Goal: Contribute content: Contribute content

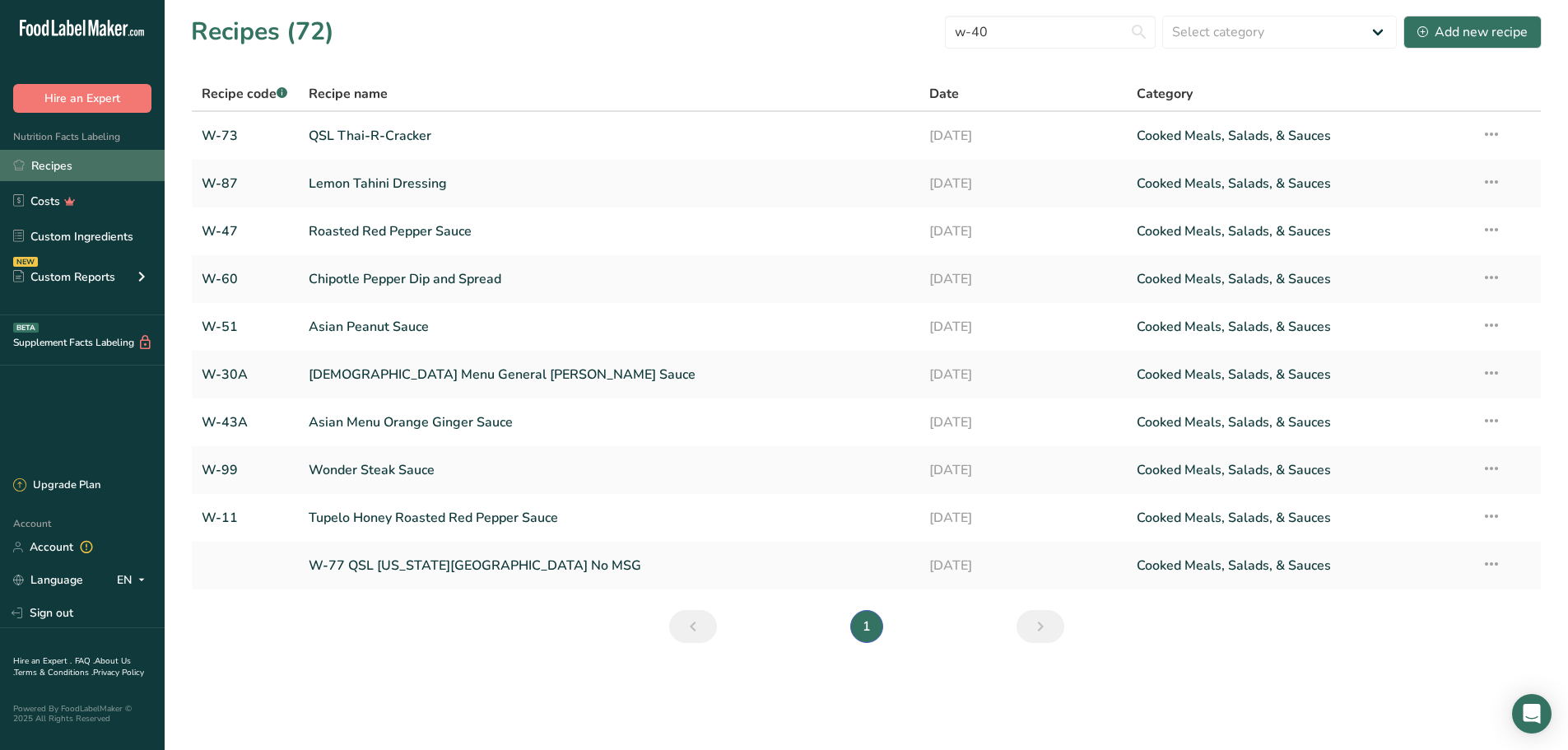
click at [119, 166] on link "Recipes" at bounding box center [83, 165] width 165 height 31
drag, startPoint x: 1005, startPoint y: 34, endPoint x: 875, endPoint y: 29, distance: 130.1
click at [875, 29] on div "Recipes (72) w-40 Select category All Baked Goods [GEOGRAPHIC_DATA] Confectione…" at bounding box center [866, 32] width 1351 height 37
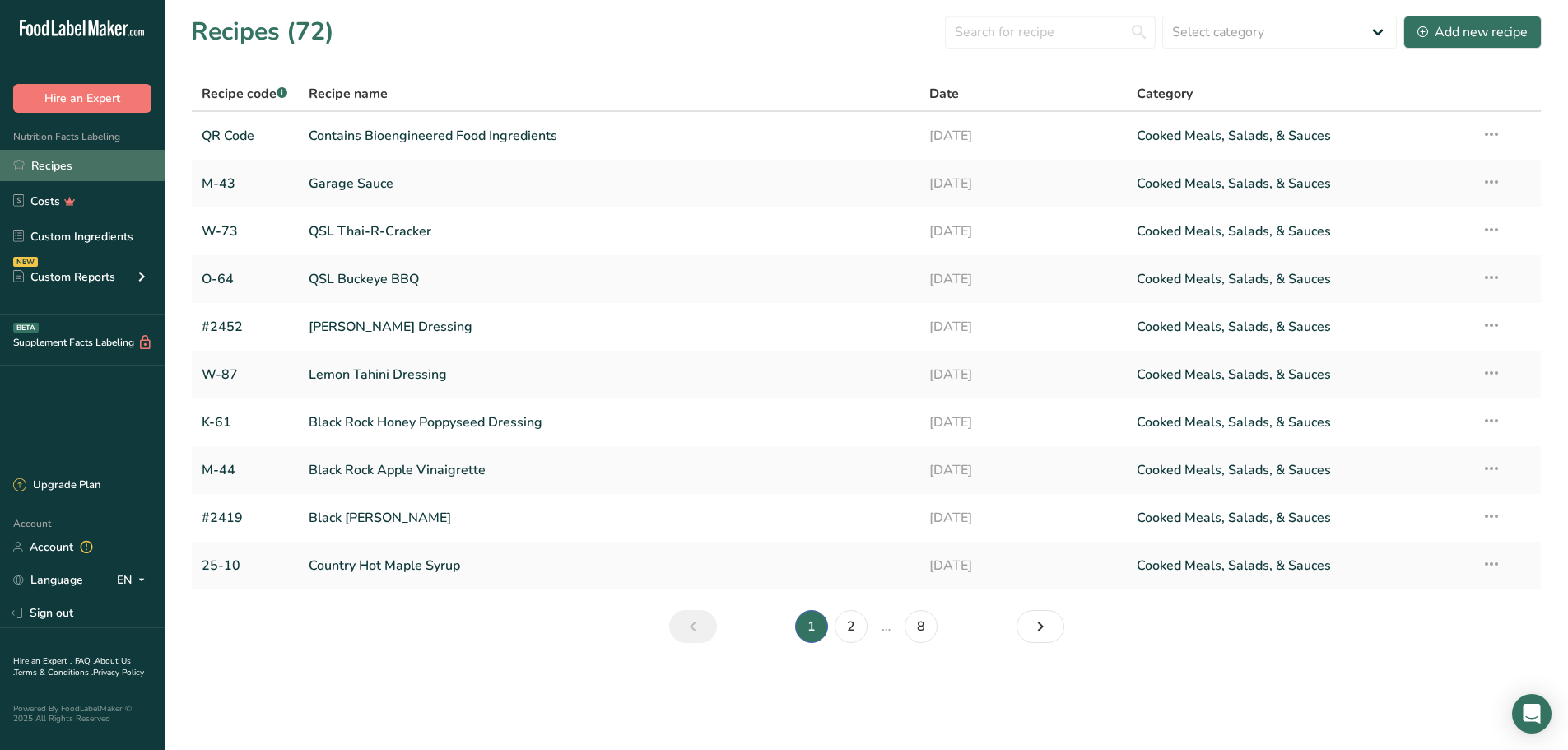
click at [64, 169] on link "Recipes" at bounding box center [83, 165] width 165 height 31
click at [1440, 30] on div "Add new recipe" at bounding box center [1473, 32] width 110 height 20
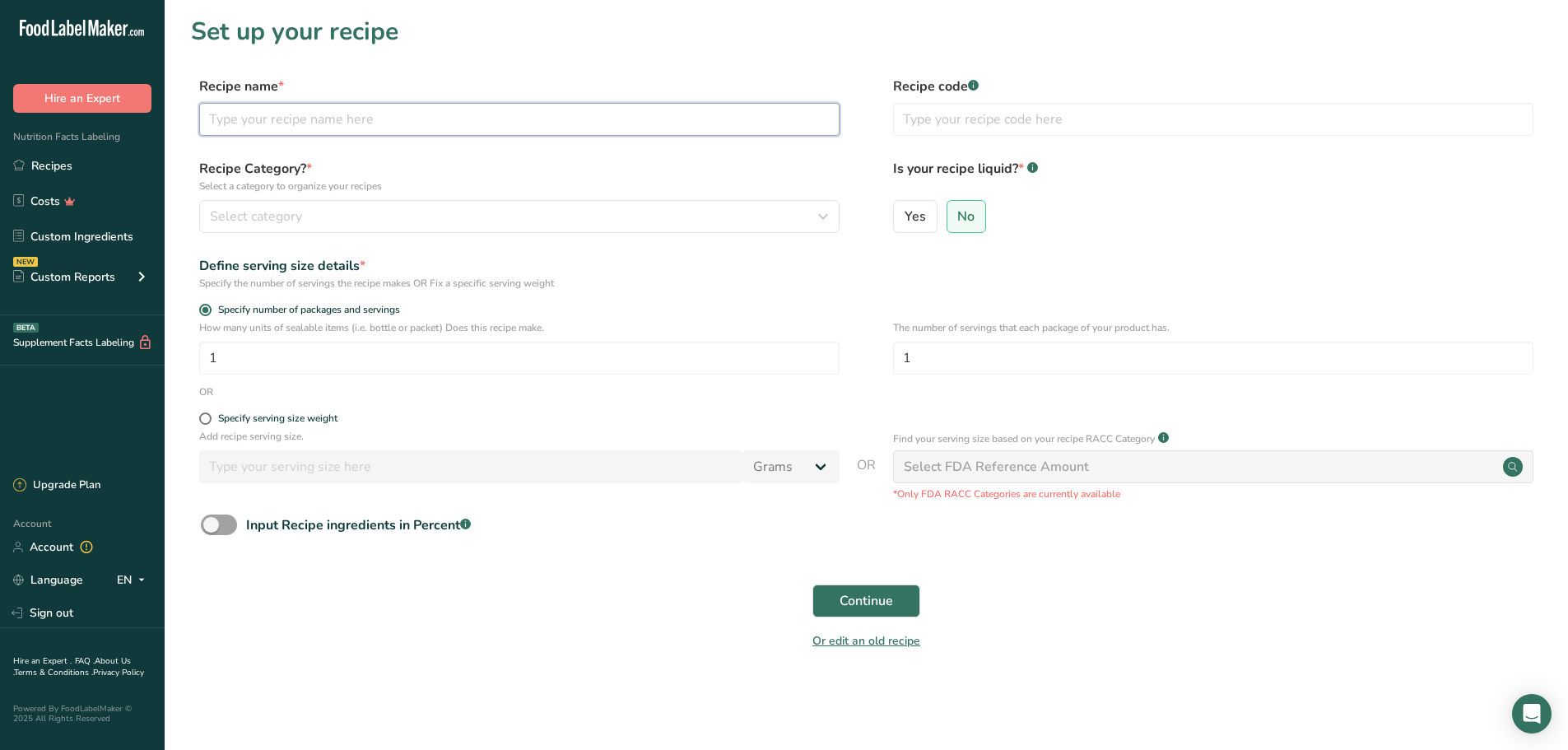
click at [337, 122] on input "text" at bounding box center [520, 119] width 641 height 33
type input "[PERSON_NAME]'s House Balsamic Vinaigrette"
type input "#2514"
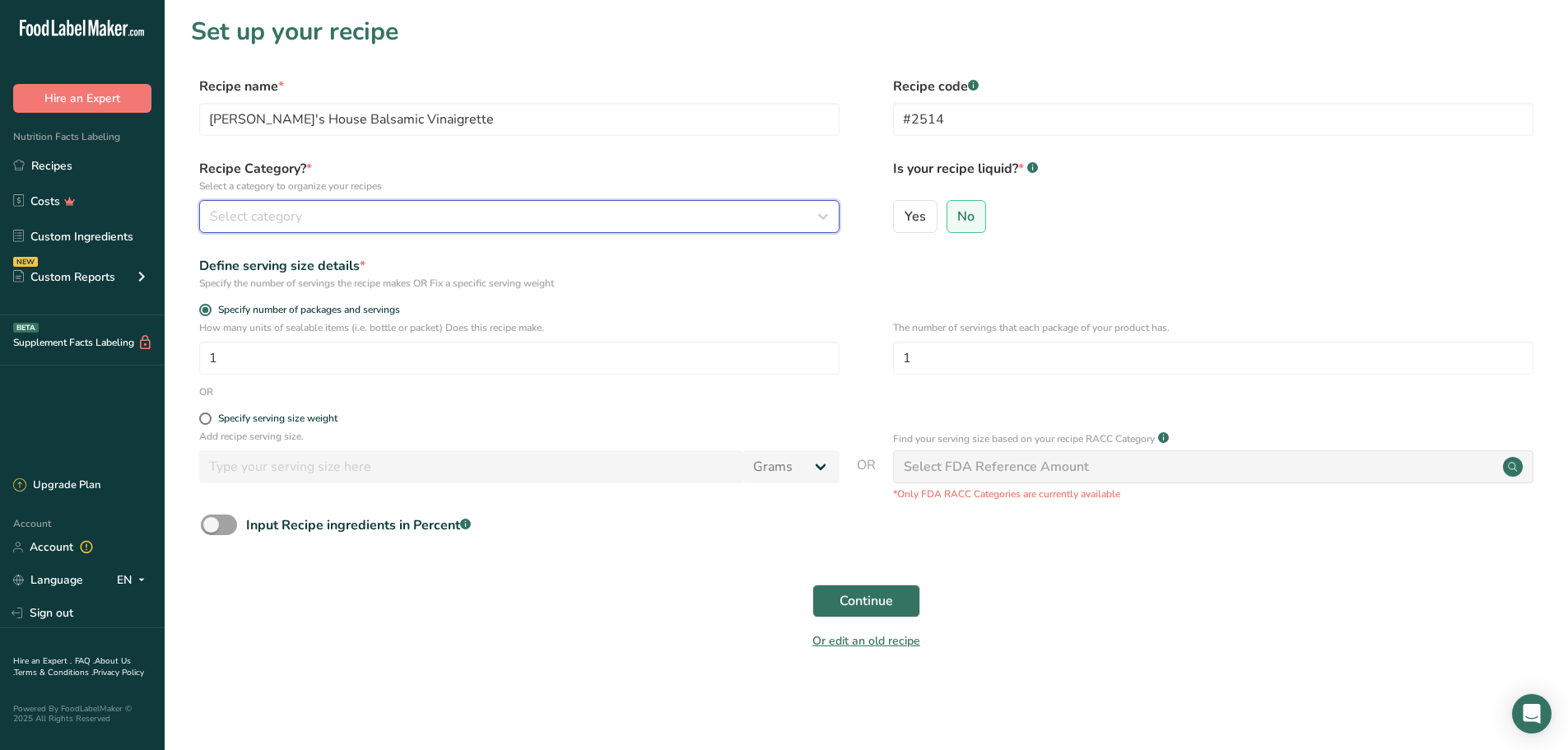
click at [823, 215] on icon "button" at bounding box center [823, 216] width 20 height 29
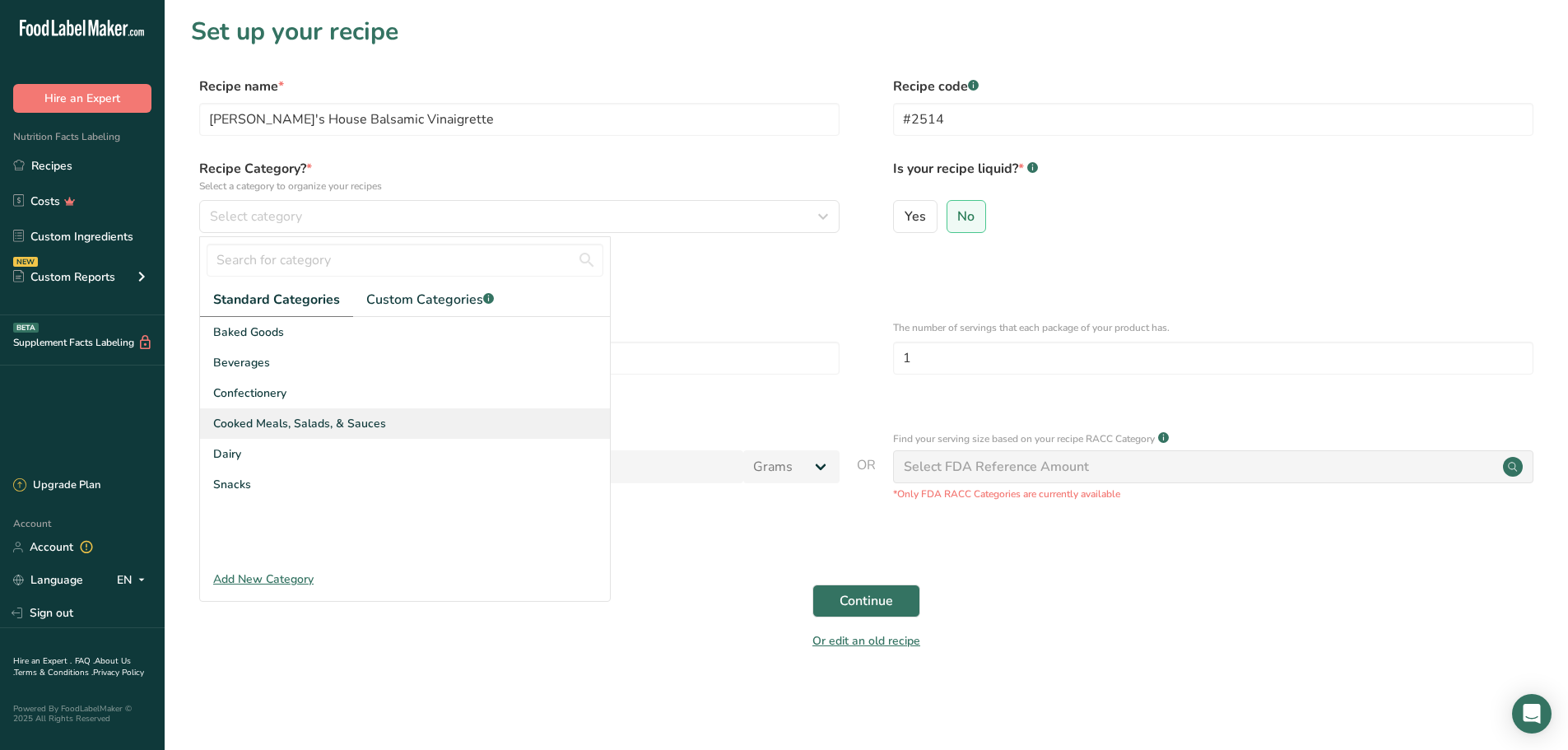
click at [333, 427] on span "Cooked Meals, Salads, & Sauces" at bounding box center [299, 423] width 173 height 17
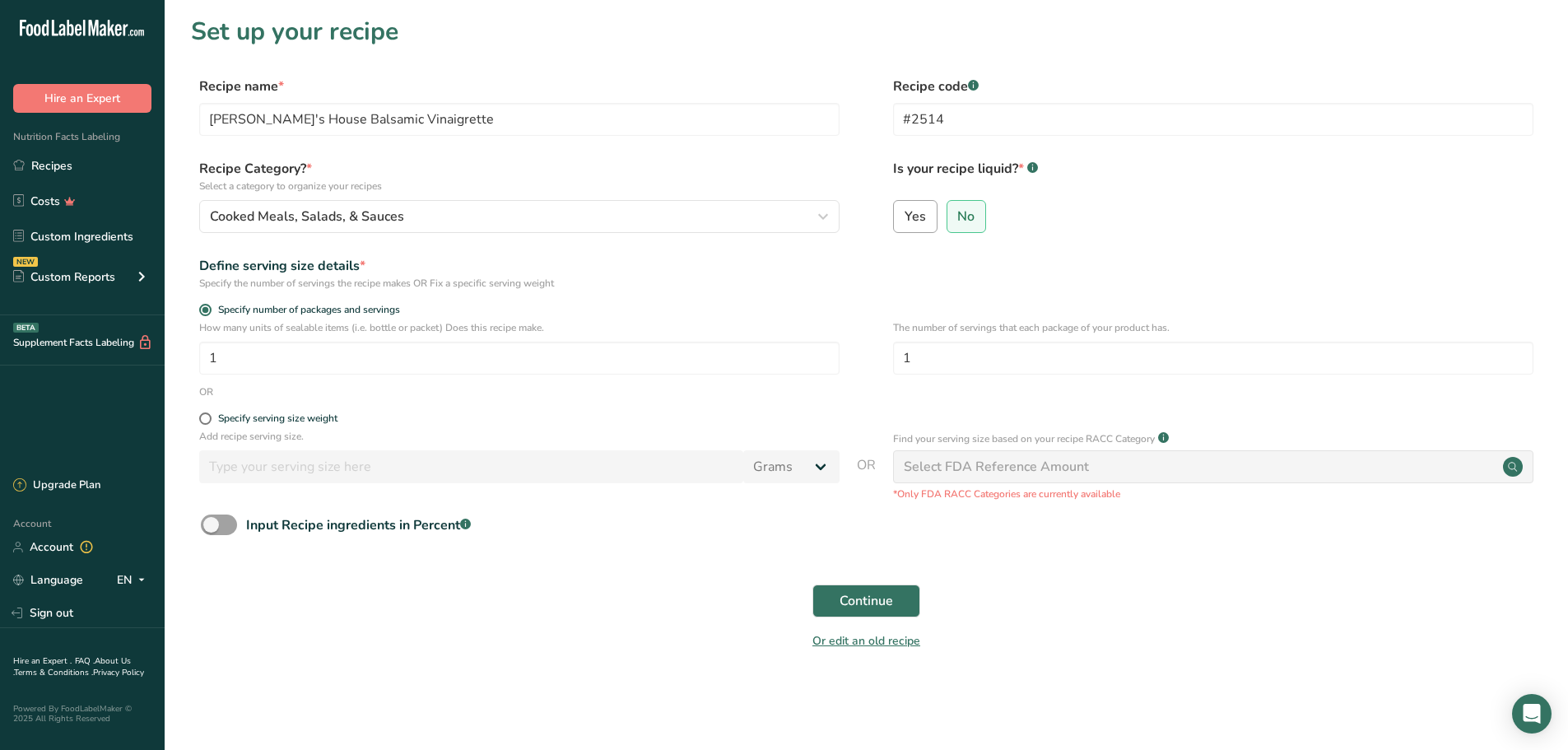
click at [910, 217] on span "Yes" at bounding box center [916, 217] width 21 height 17
click at [905, 217] on input "Yes" at bounding box center [899, 216] width 11 height 11
radio input "true"
radio input "false"
select select "22"
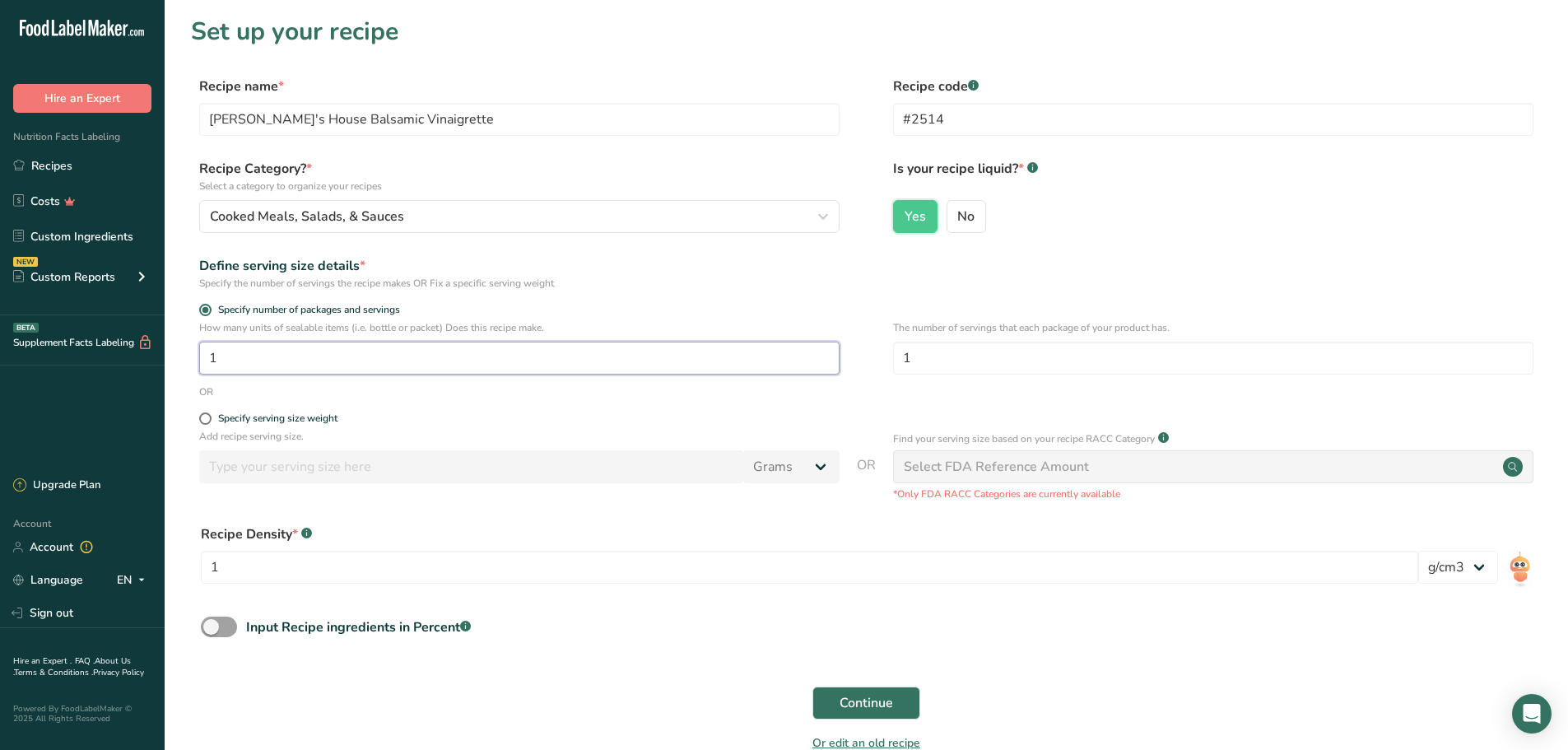
click at [495, 365] on input "1" at bounding box center [520, 358] width 641 height 33
type input "120"
type input "128"
click at [894, 272] on div "Define serving size details * Specify the number of servings the recipe makes O…" at bounding box center [866, 273] width 1351 height 35
click at [851, 700] on span "Continue" at bounding box center [866, 703] width 53 height 20
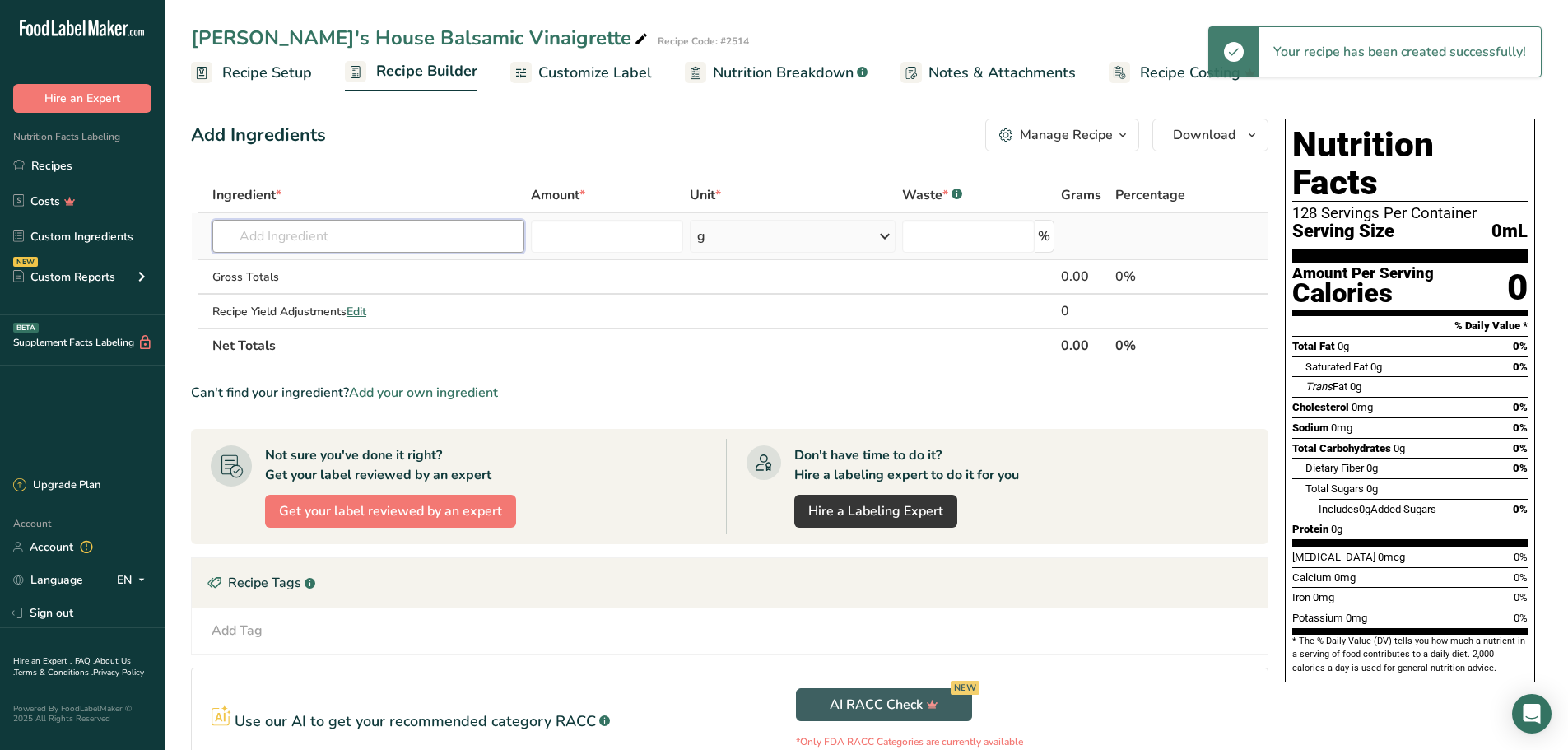
click at [447, 229] on input "text" at bounding box center [368, 236] width 312 height 33
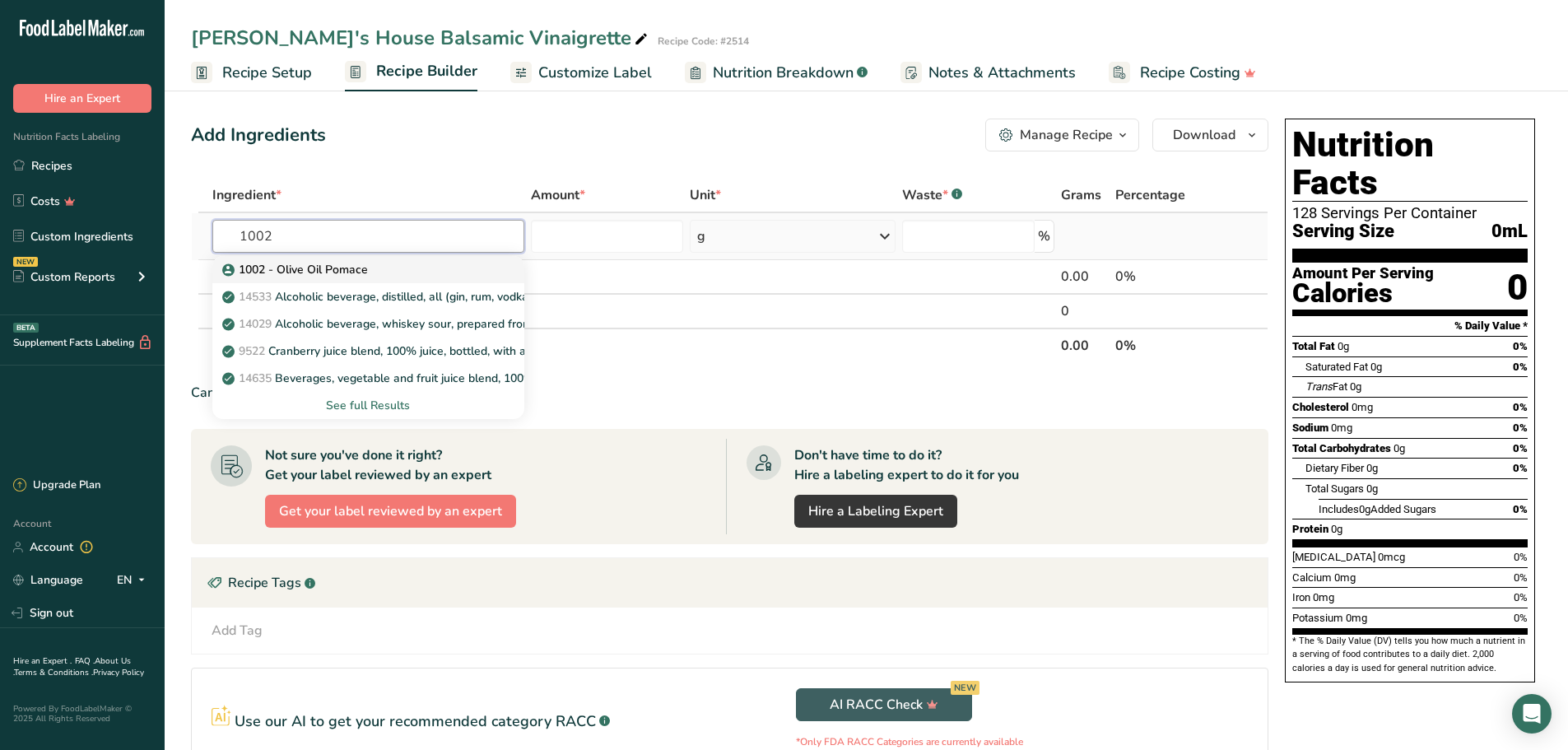
type input "1002"
click at [400, 269] on div "1002 - Olive Oil Pomace" at bounding box center [355, 269] width 259 height 17
type input "1002 - Olive Oil Pomace"
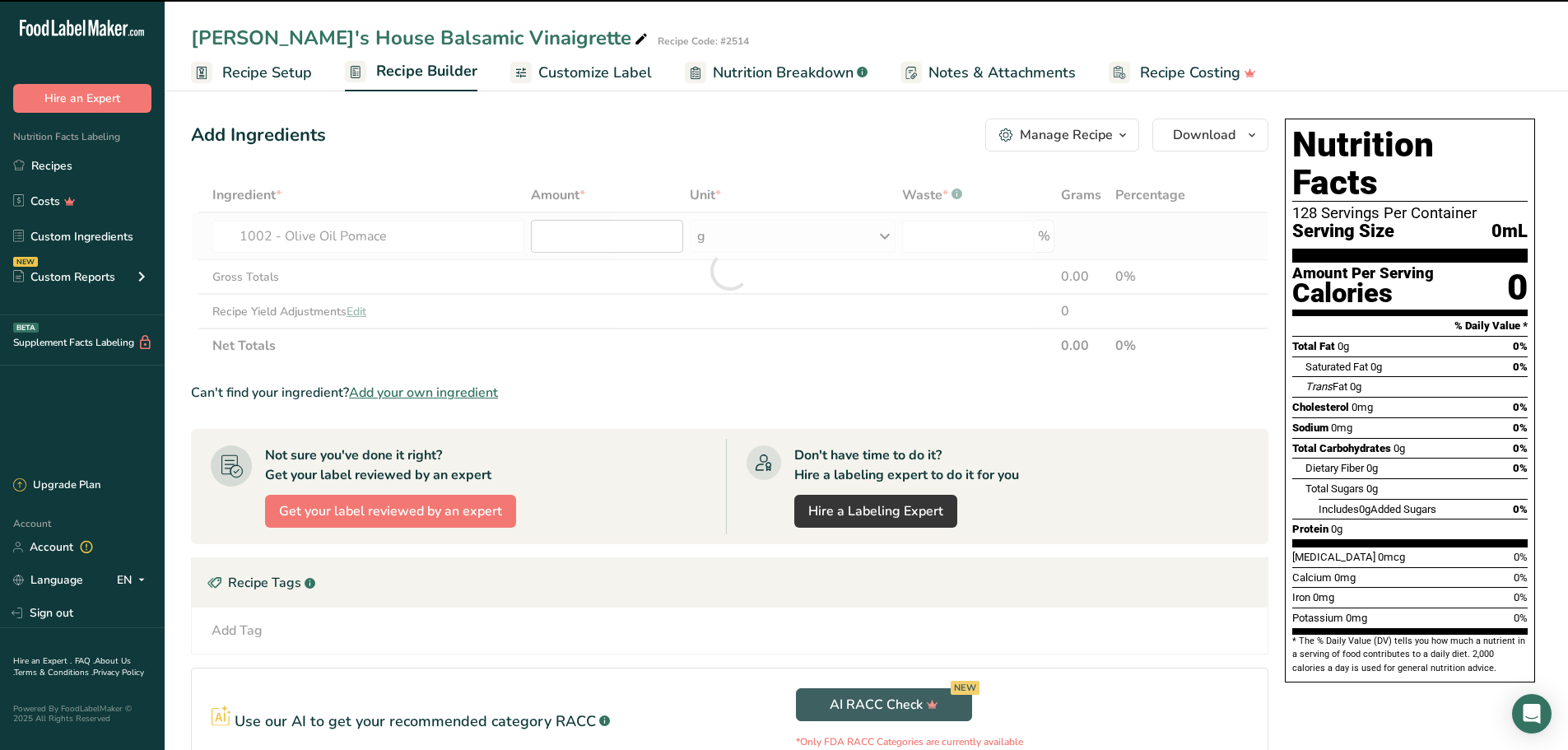
type input "0"
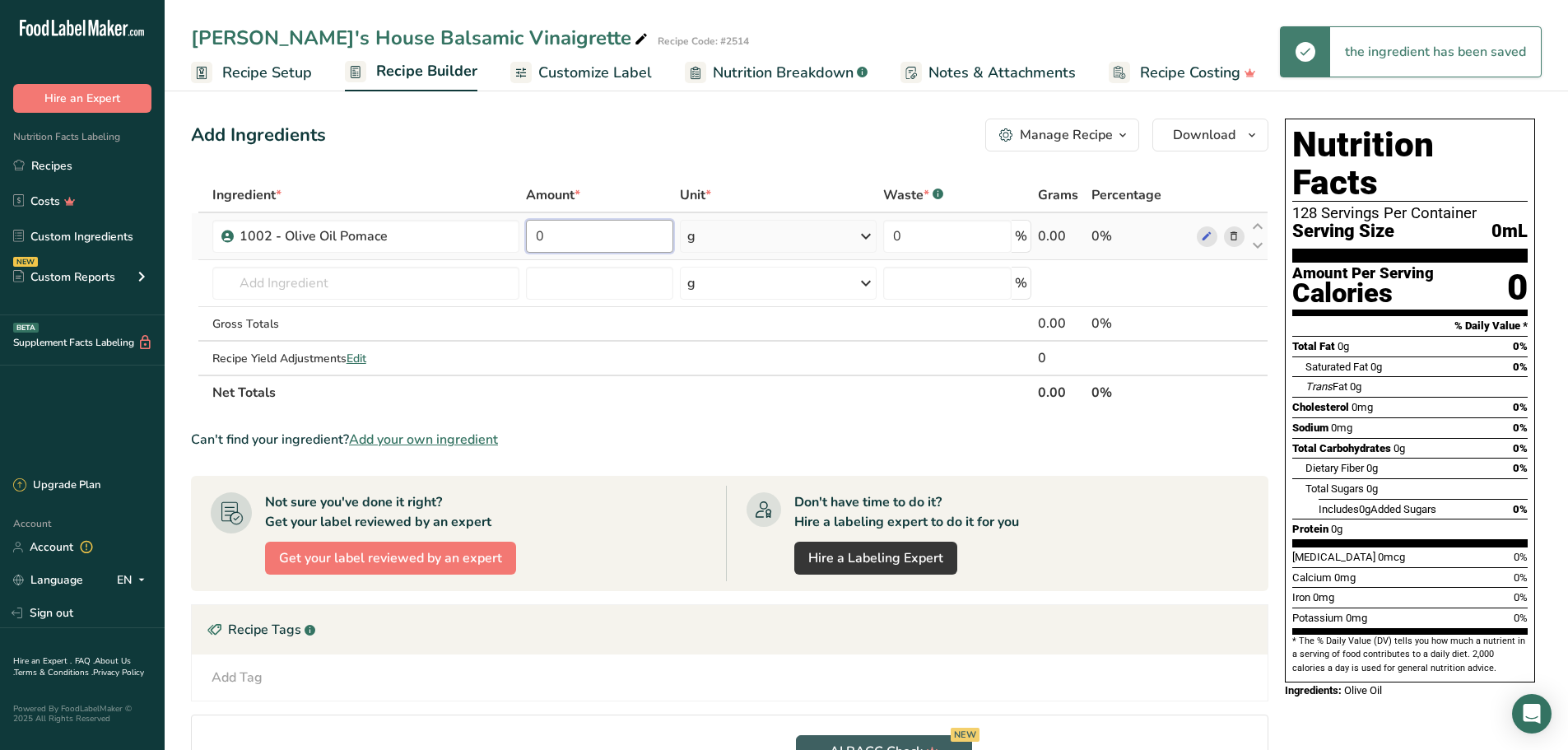
click at [629, 239] on input "0" at bounding box center [600, 236] width 148 height 33
type input "338.8"
click at [859, 234] on div "Ingredient * Amount * Unit * Waste * .a-a{fill:#347362;}.b-a{fill:#fff;} Grams …" at bounding box center [729, 294] width 1077 height 233
click at [864, 235] on icon at bounding box center [866, 236] width 20 height 29
click at [741, 367] on div "See more" at bounding box center [759, 367] width 138 height 17
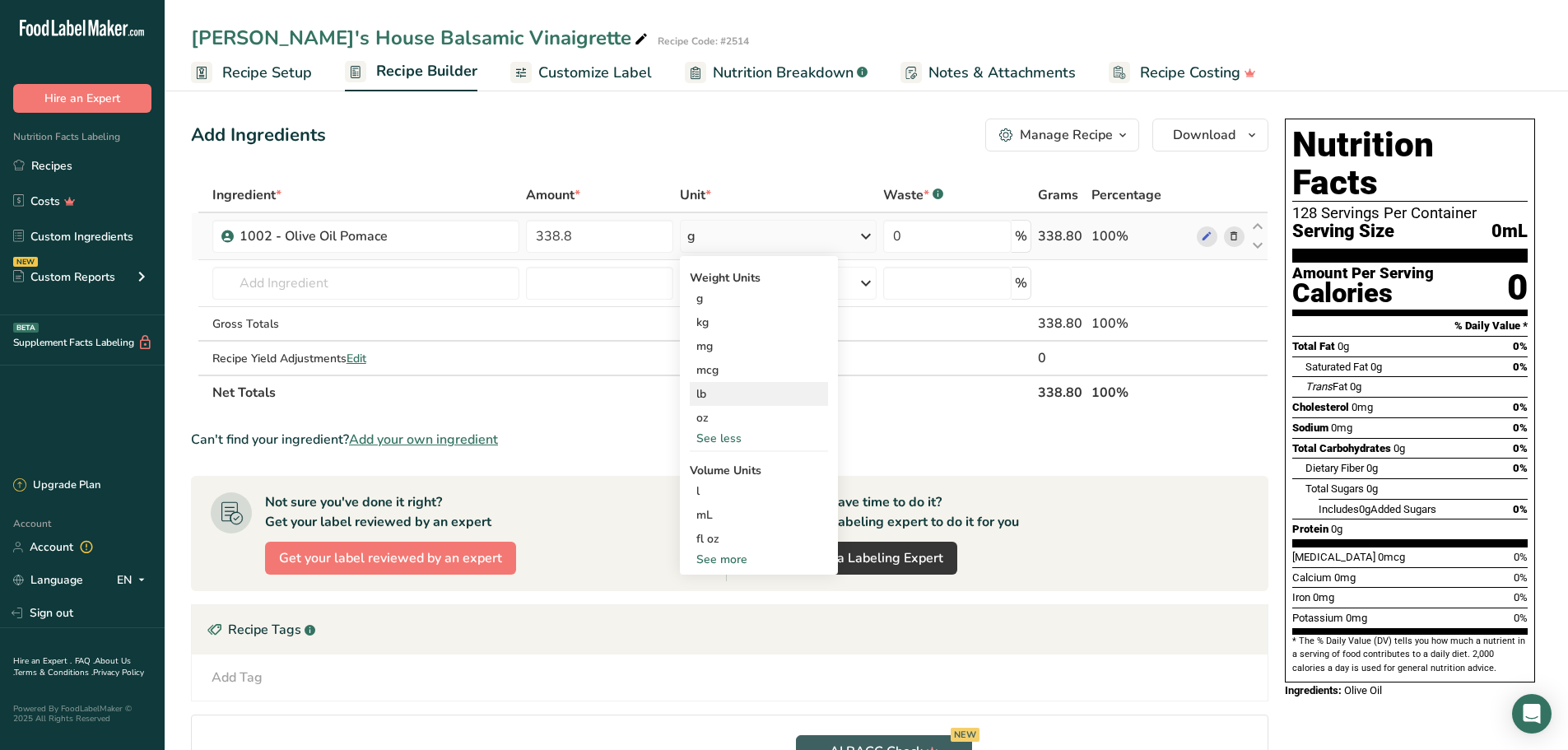
click at [736, 392] on div "lb" at bounding box center [759, 393] width 138 height 24
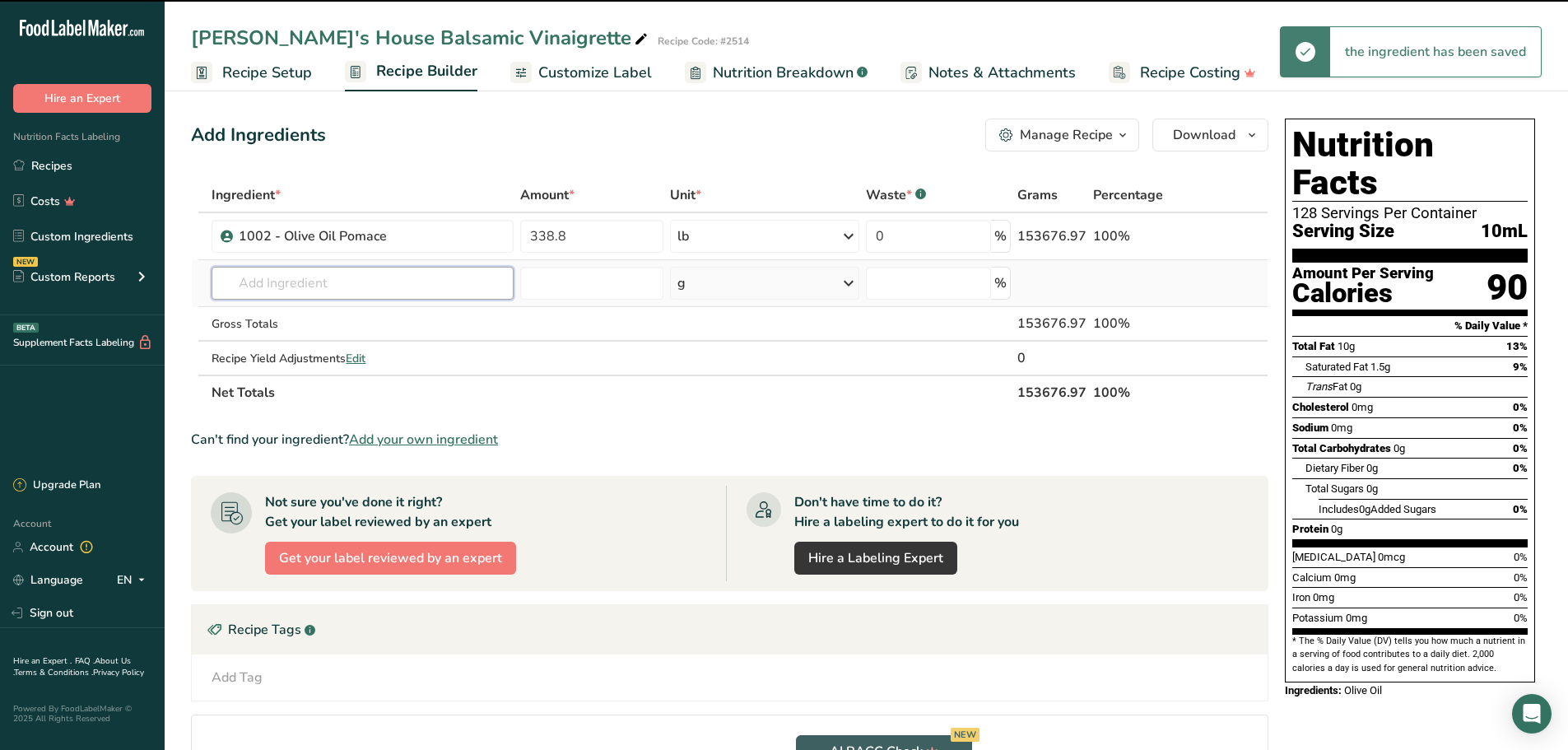
click at [489, 285] on input "text" at bounding box center [362, 283] width 302 height 33
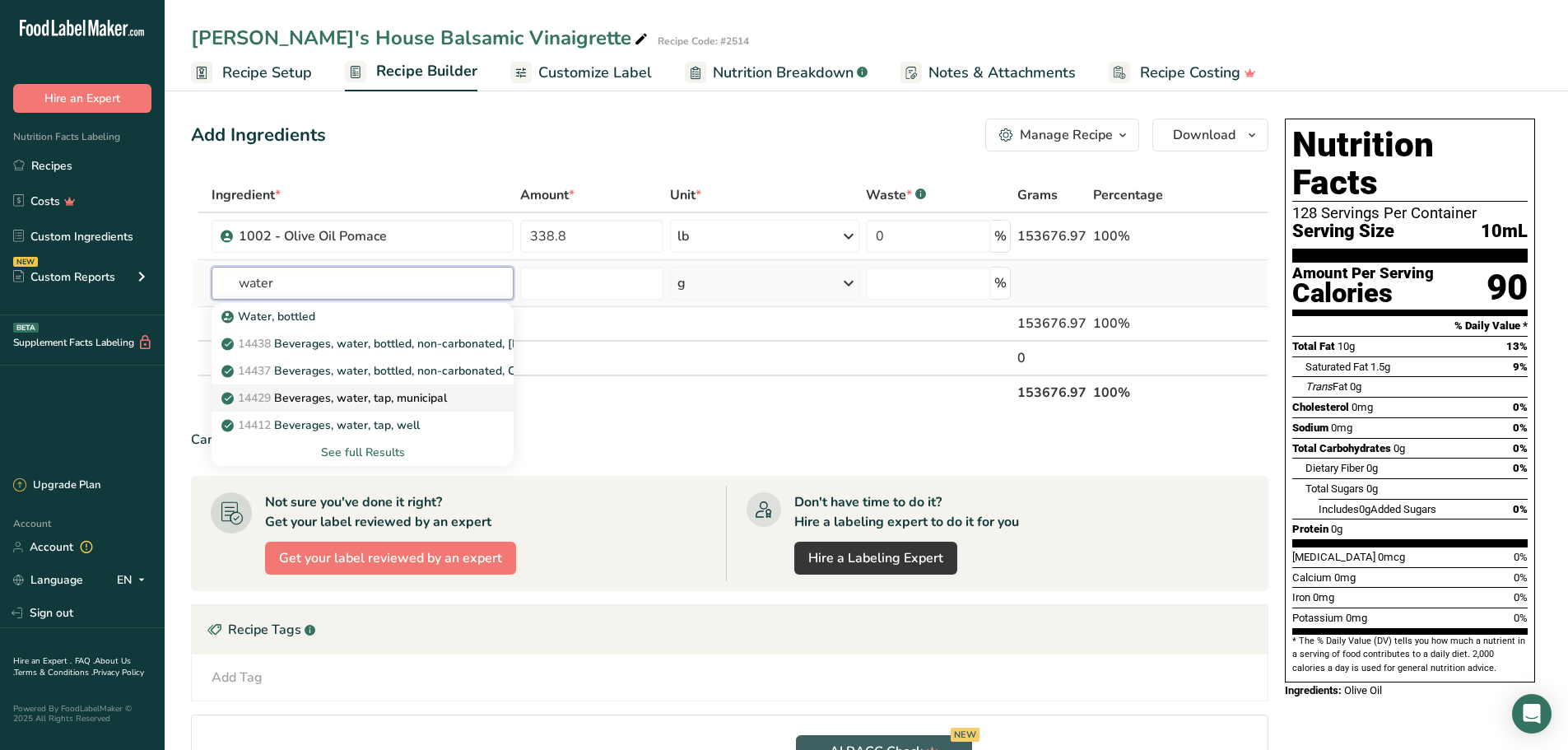
type input "water"
click at [422, 394] on p "14429 [GEOGRAPHIC_DATA], water, tap, municipal" at bounding box center [335, 398] width 222 height 17
type input "Beverages, water, tap, municipal"
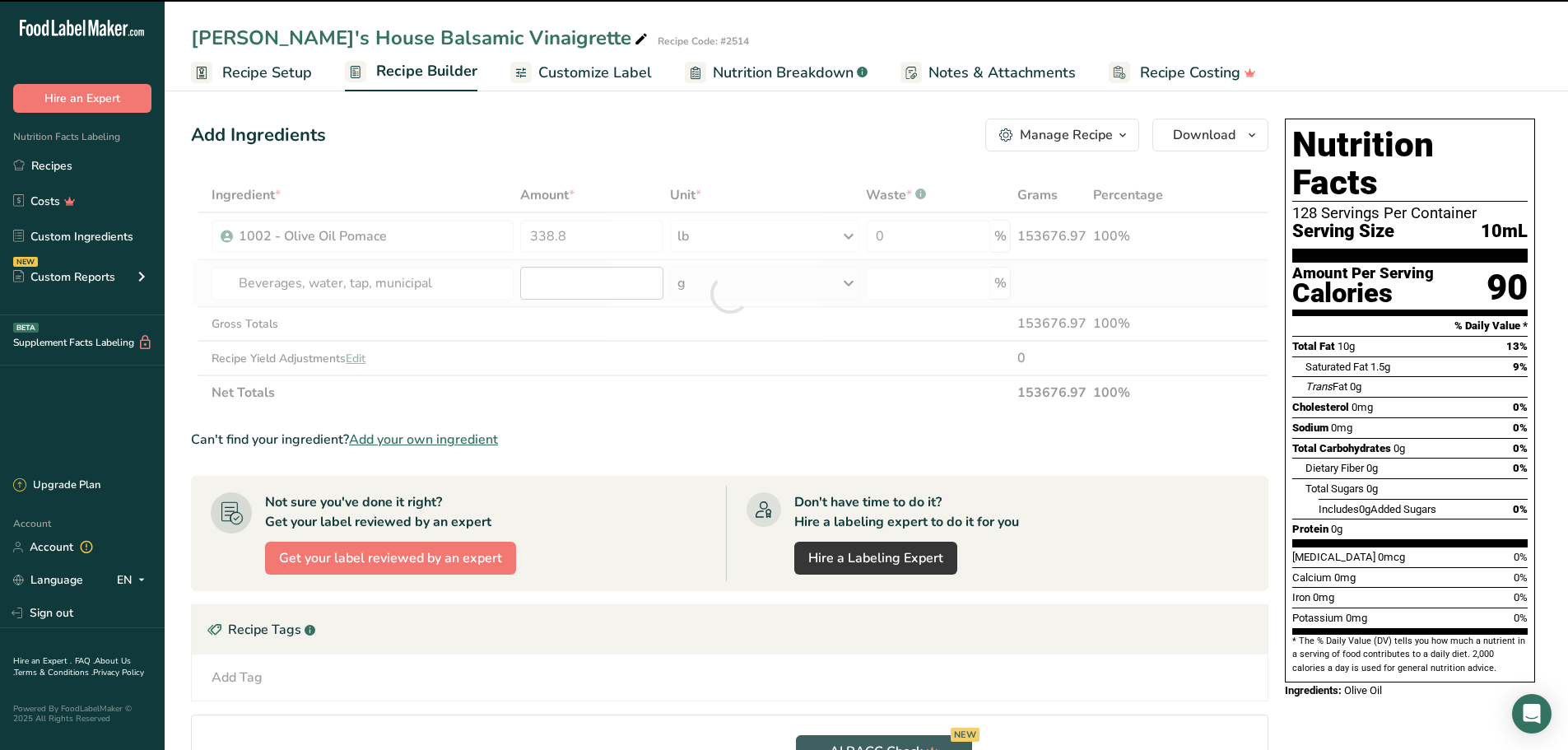
type input "0"
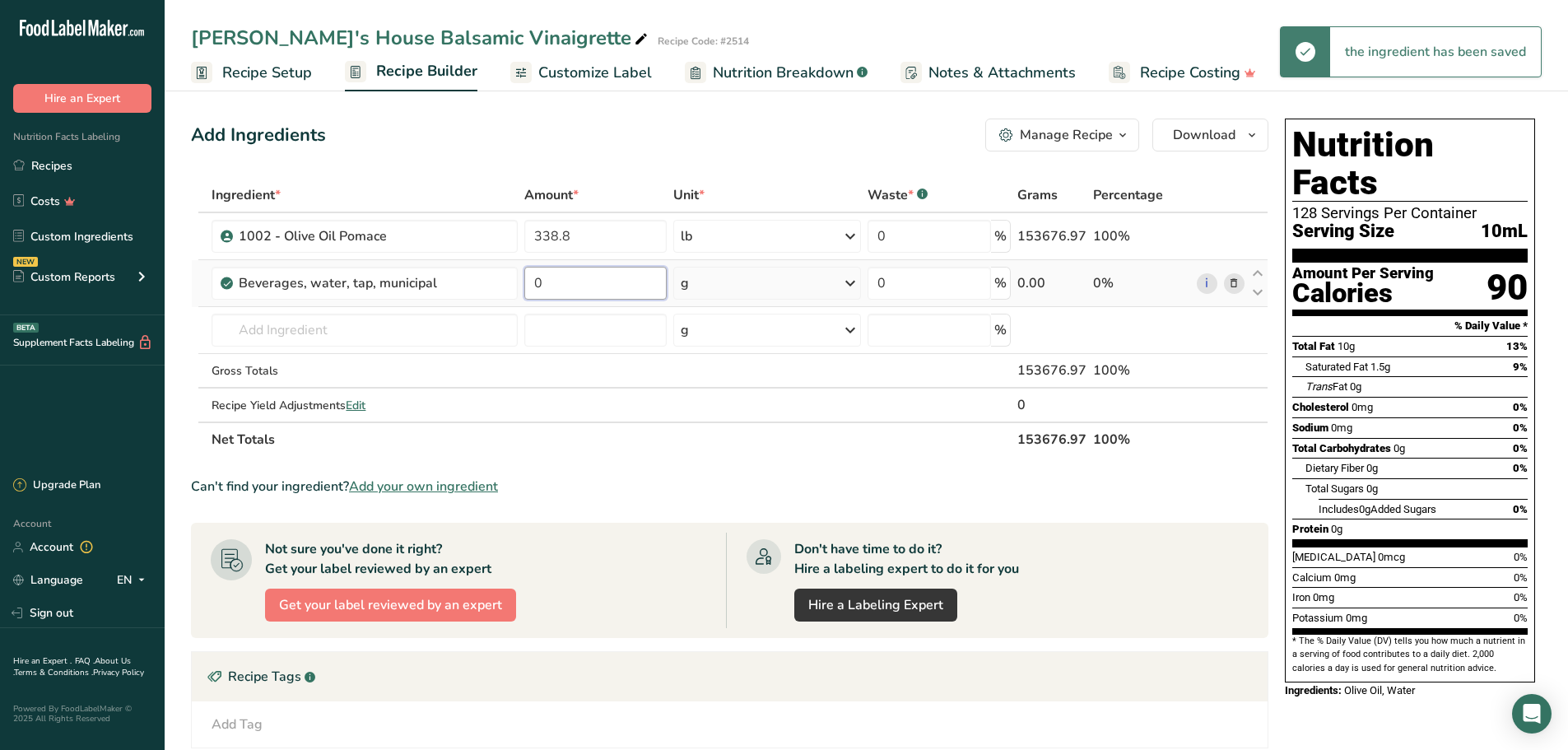
click at [574, 287] on input "0" at bounding box center [595, 283] width 142 height 33
type input "33.32"
click at [847, 281] on div "Ingredient * Amount * Unit * Waste * .a-a{fill:#347362;}.b-a{fill:#fff;} Grams …" at bounding box center [729, 317] width 1077 height 279
click at [846, 285] on icon at bounding box center [850, 282] width 20 height 29
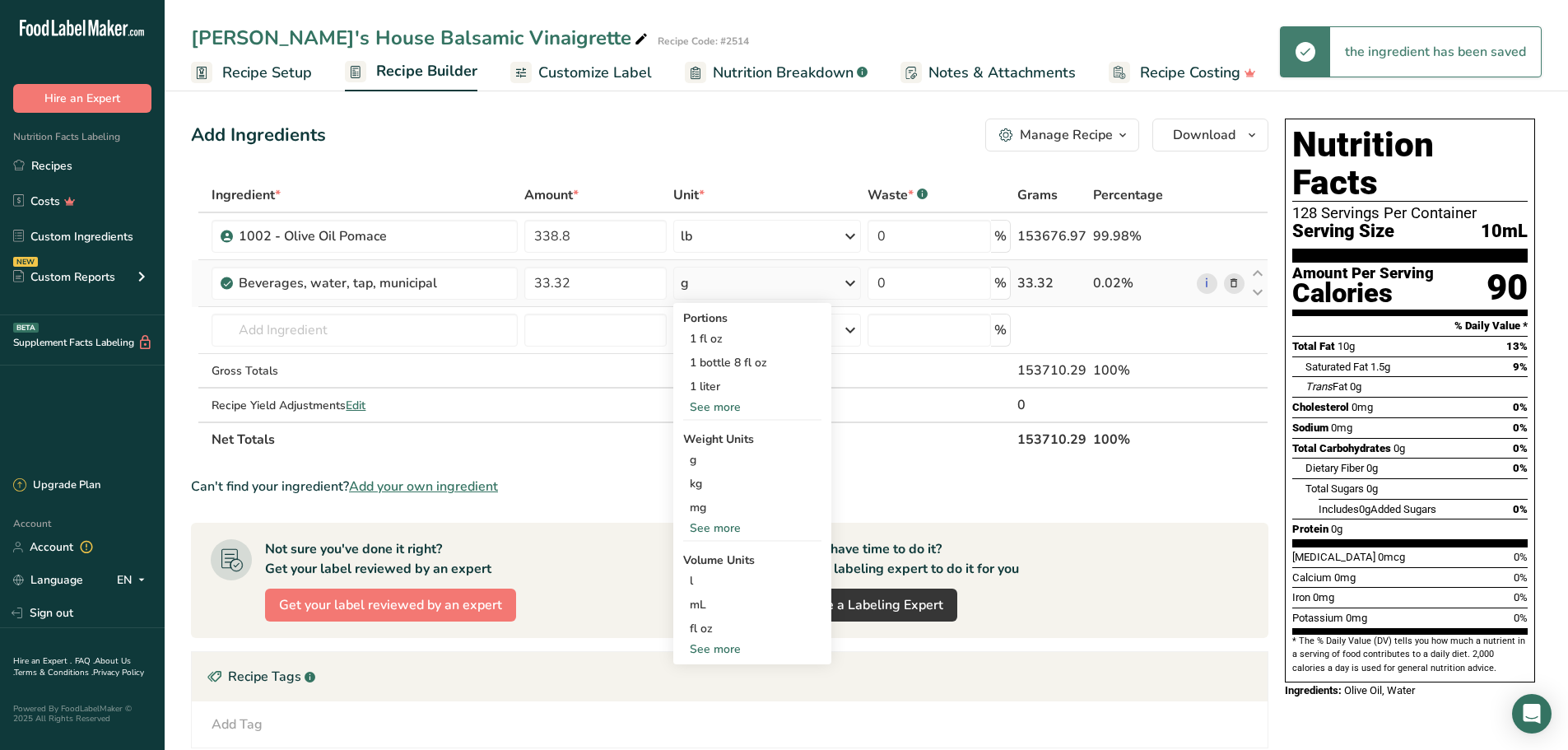
click at [723, 522] on div "See more" at bounding box center [752, 527] width 138 height 17
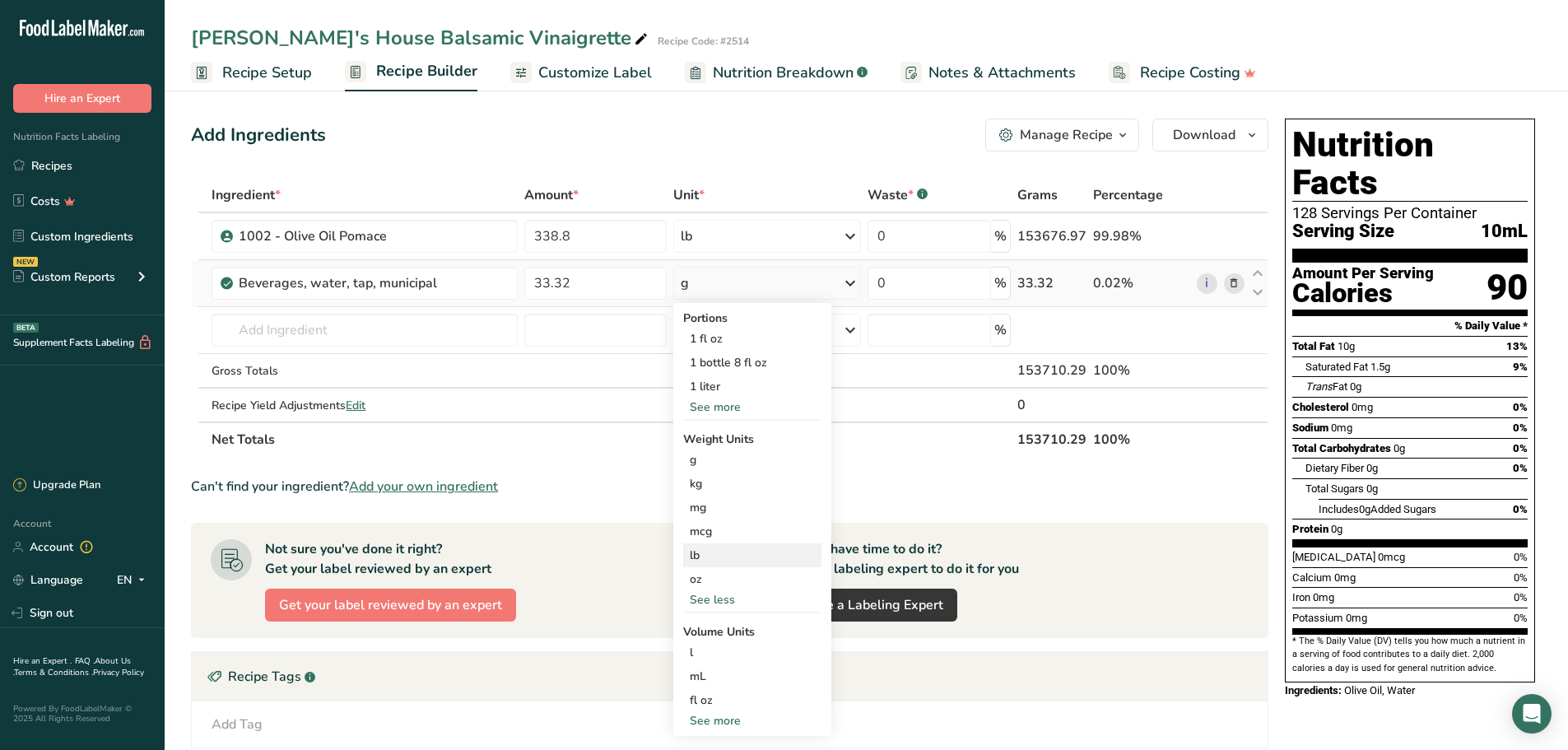
click at [721, 552] on div "lb" at bounding box center [752, 555] width 138 height 24
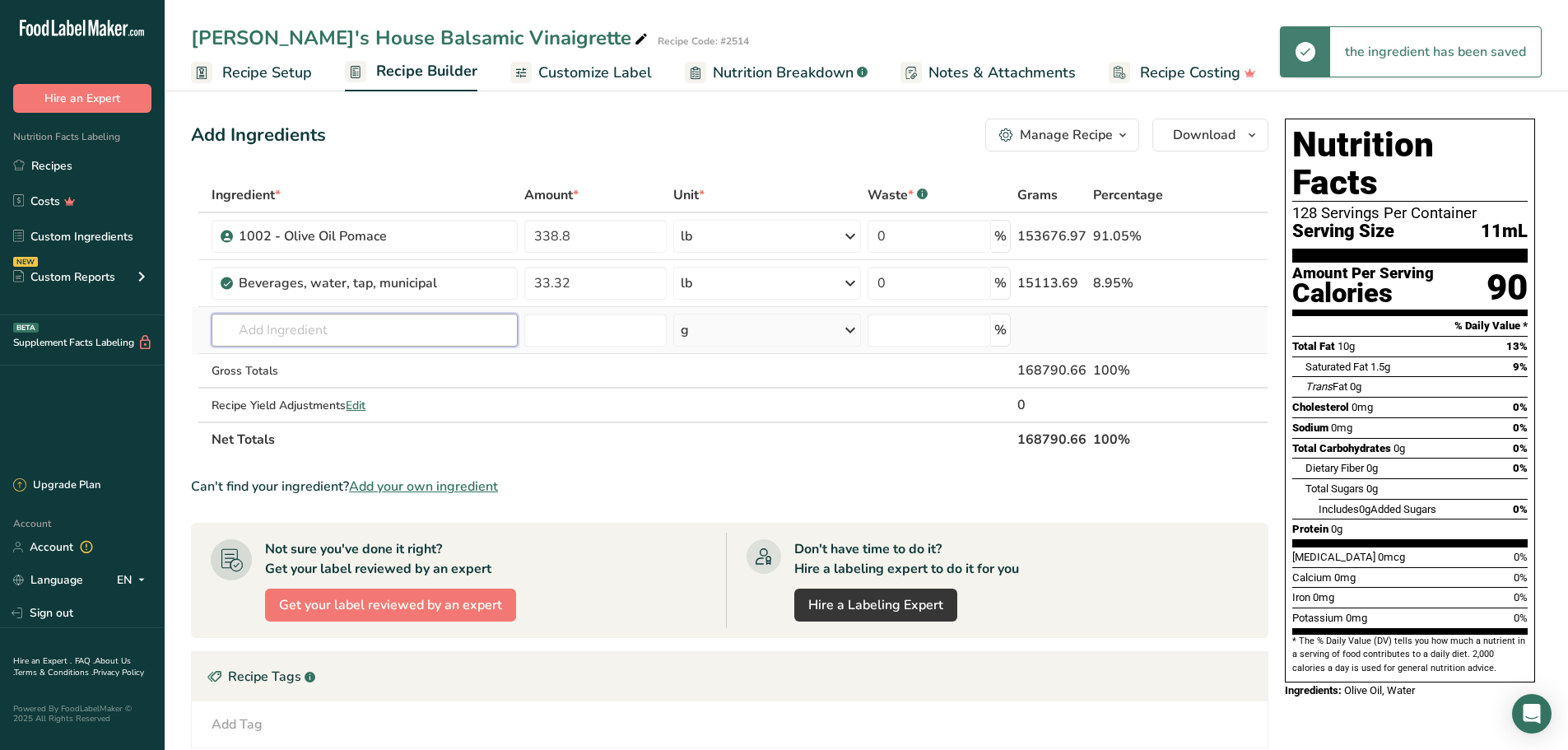
click at [475, 329] on input "text" at bounding box center [364, 329] width 306 height 33
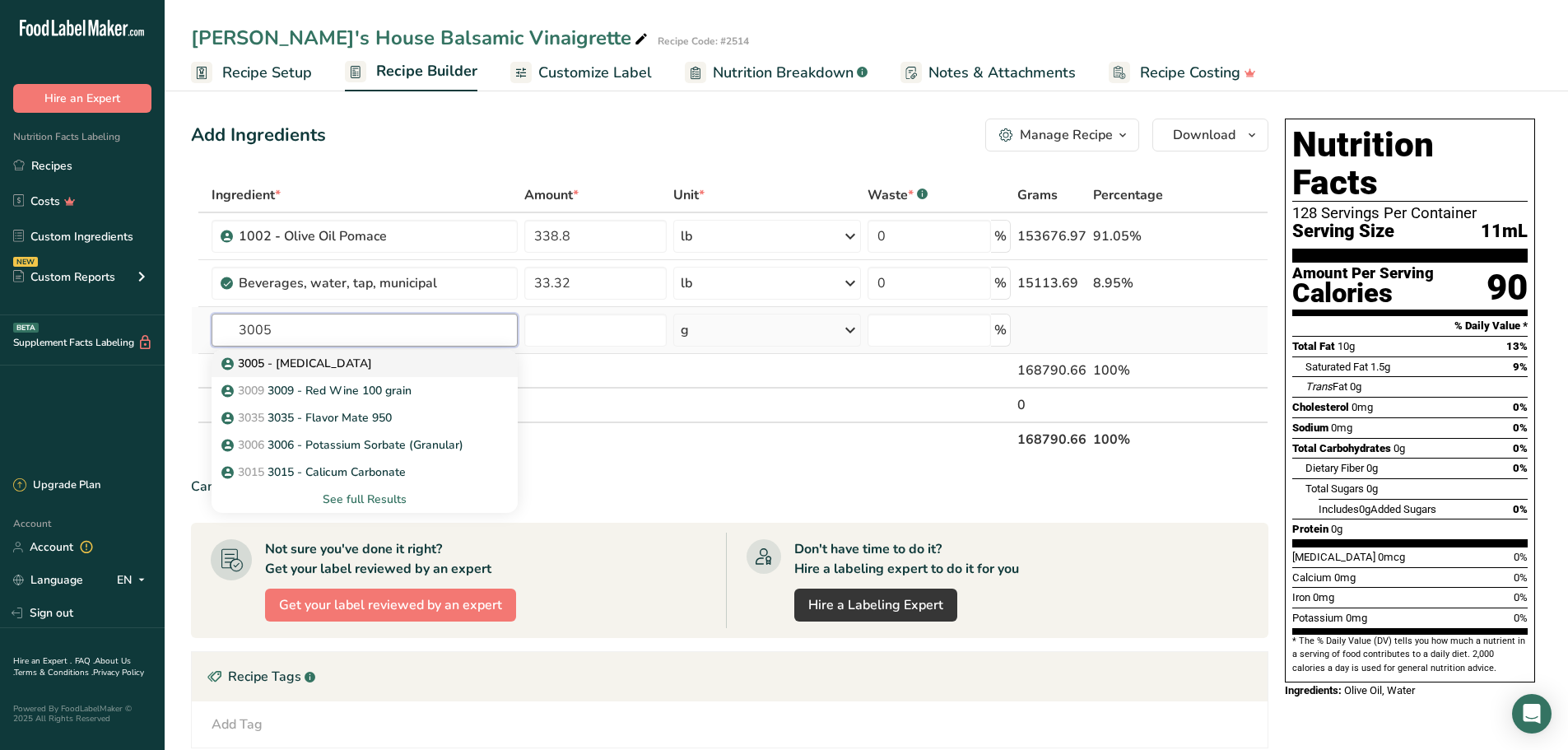
type input "3005"
click at [352, 363] on p "3005 - [MEDICAL_DATA]" at bounding box center [298, 363] width 147 height 17
type input "3005 - [MEDICAL_DATA]"
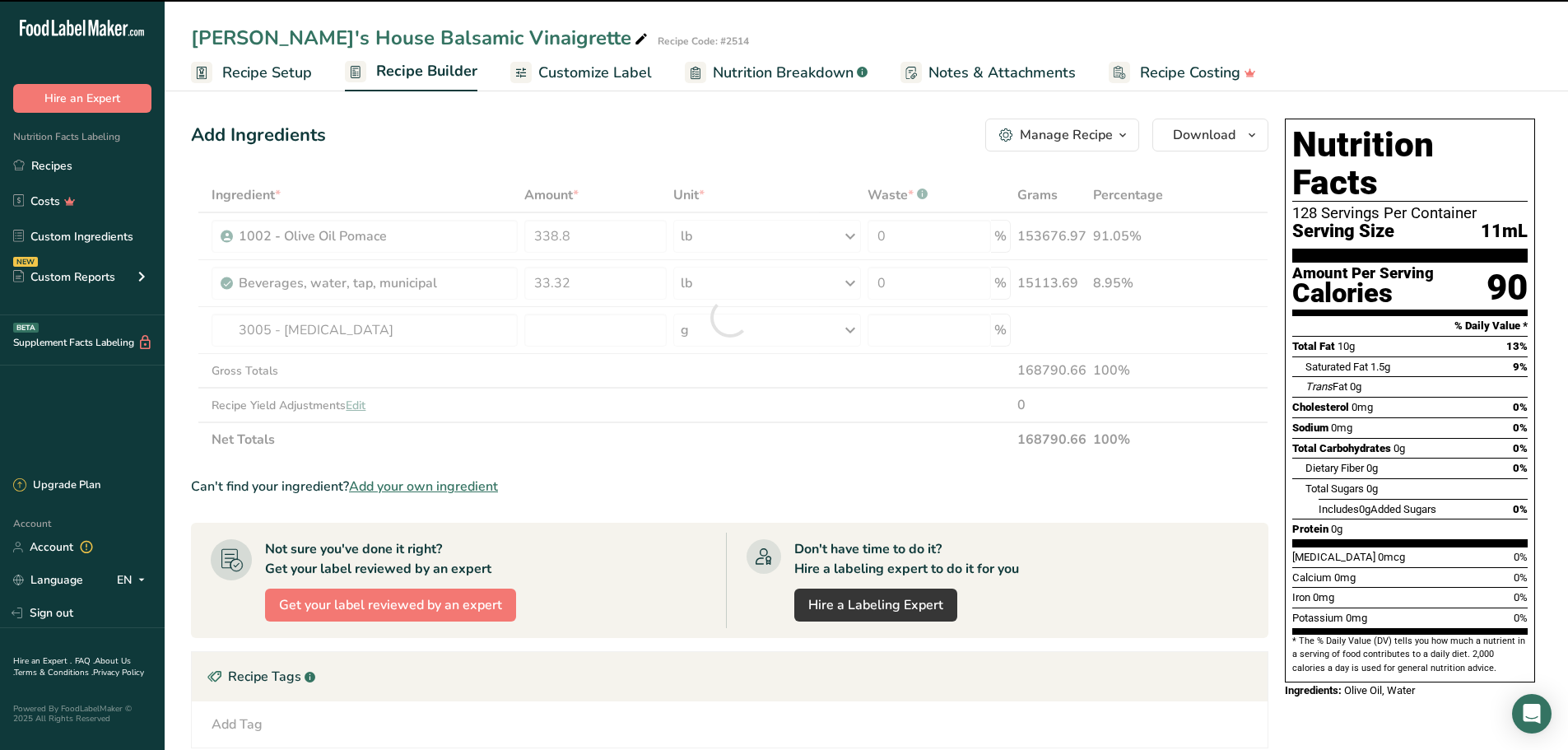
type input "0"
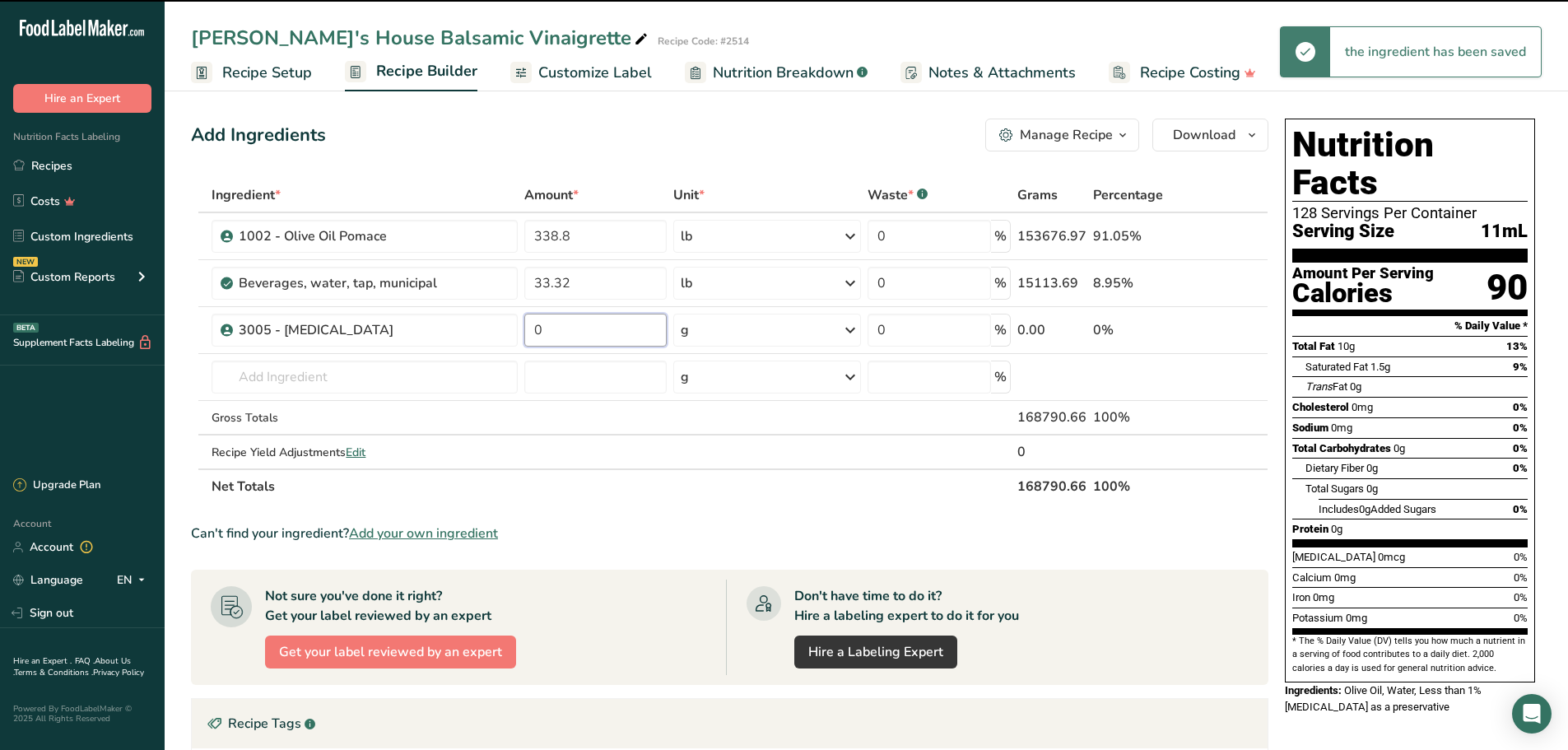
click at [610, 333] on input "0" at bounding box center [595, 329] width 142 height 33
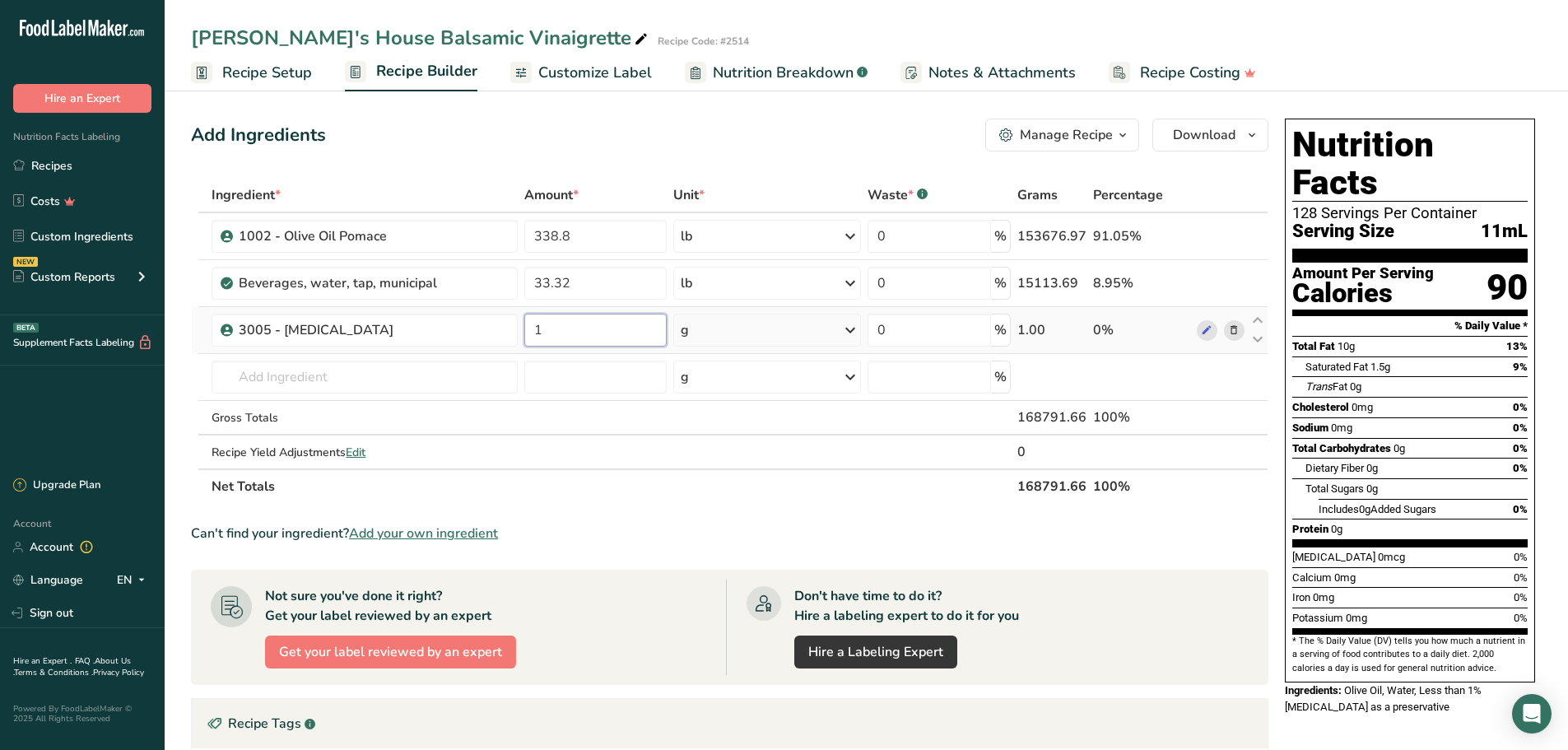
type input "1"
click at [854, 336] on div "Ingredient * Amount * Unit * Waste * .a-a{fill:#347362;}.b-a{fill:#fff;} Grams …" at bounding box center [729, 340] width 1077 height 326
click at [858, 327] on icon at bounding box center [850, 329] width 20 height 29
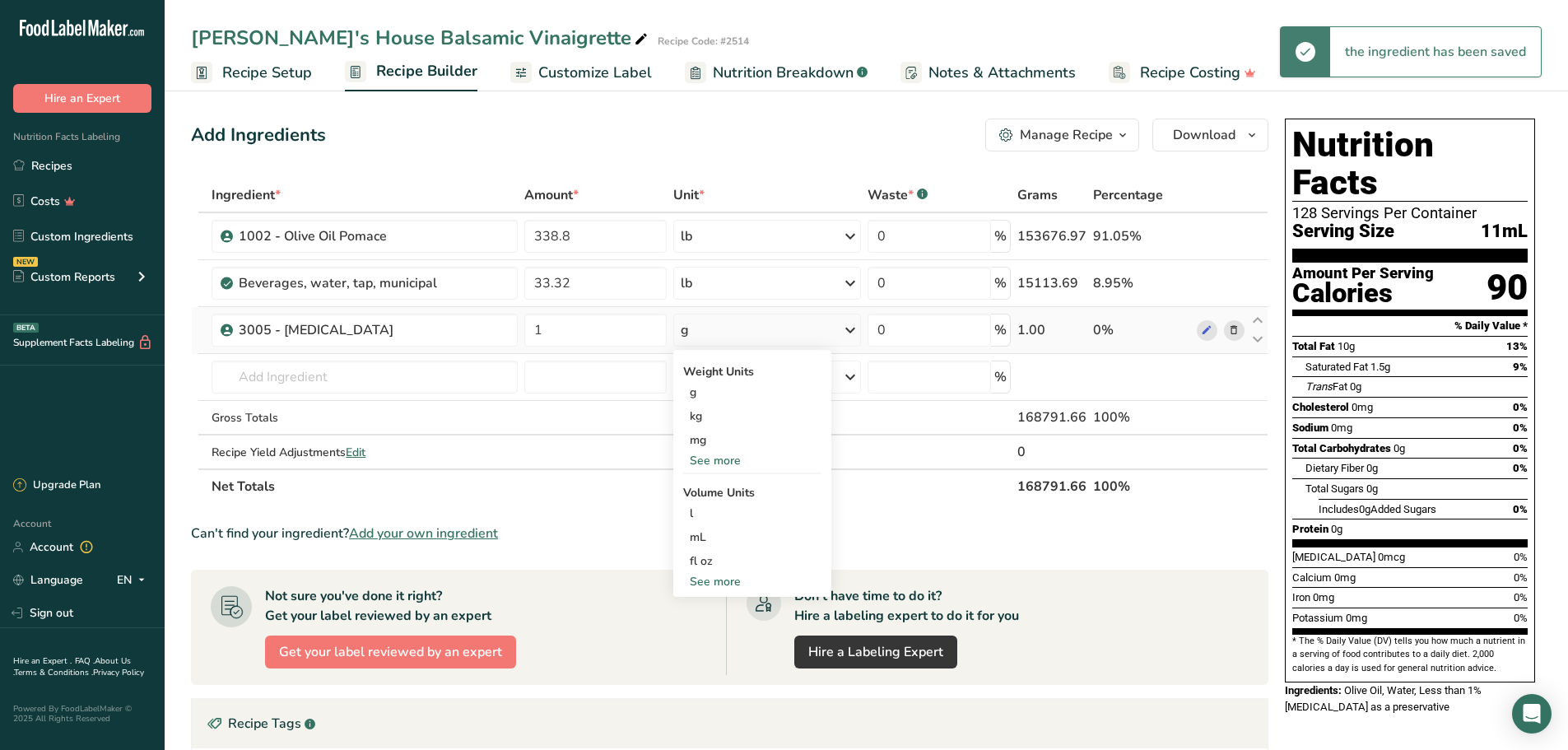
click at [745, 462] on div "See more" at bounding box center [752, 460] width 138 height 17
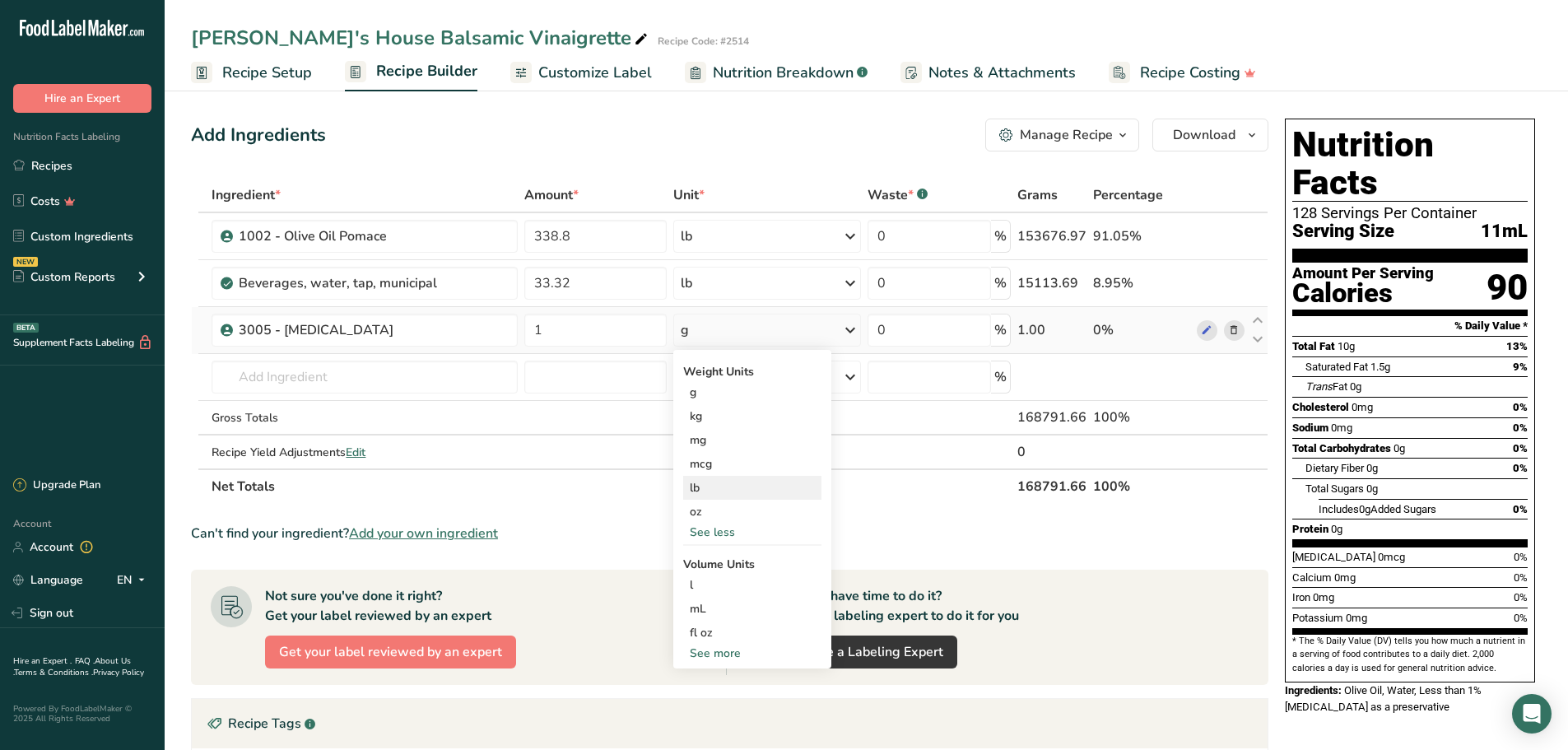
click at [730, 493] on div "lb" at bounding box center [752, 487] width 138 height 24
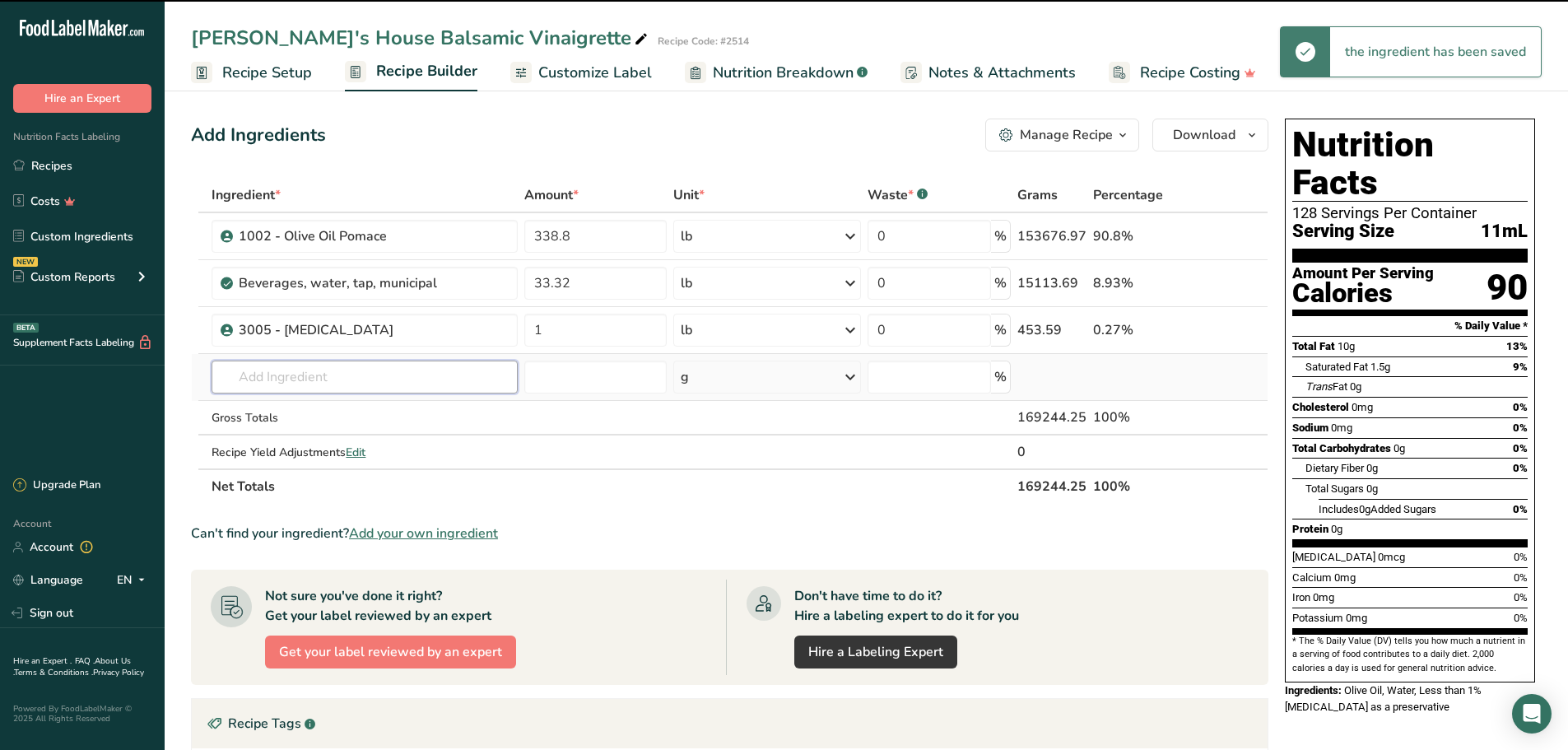
click at [453, 380] on input "text" at bounding box center [364, 376] width 306 height 33
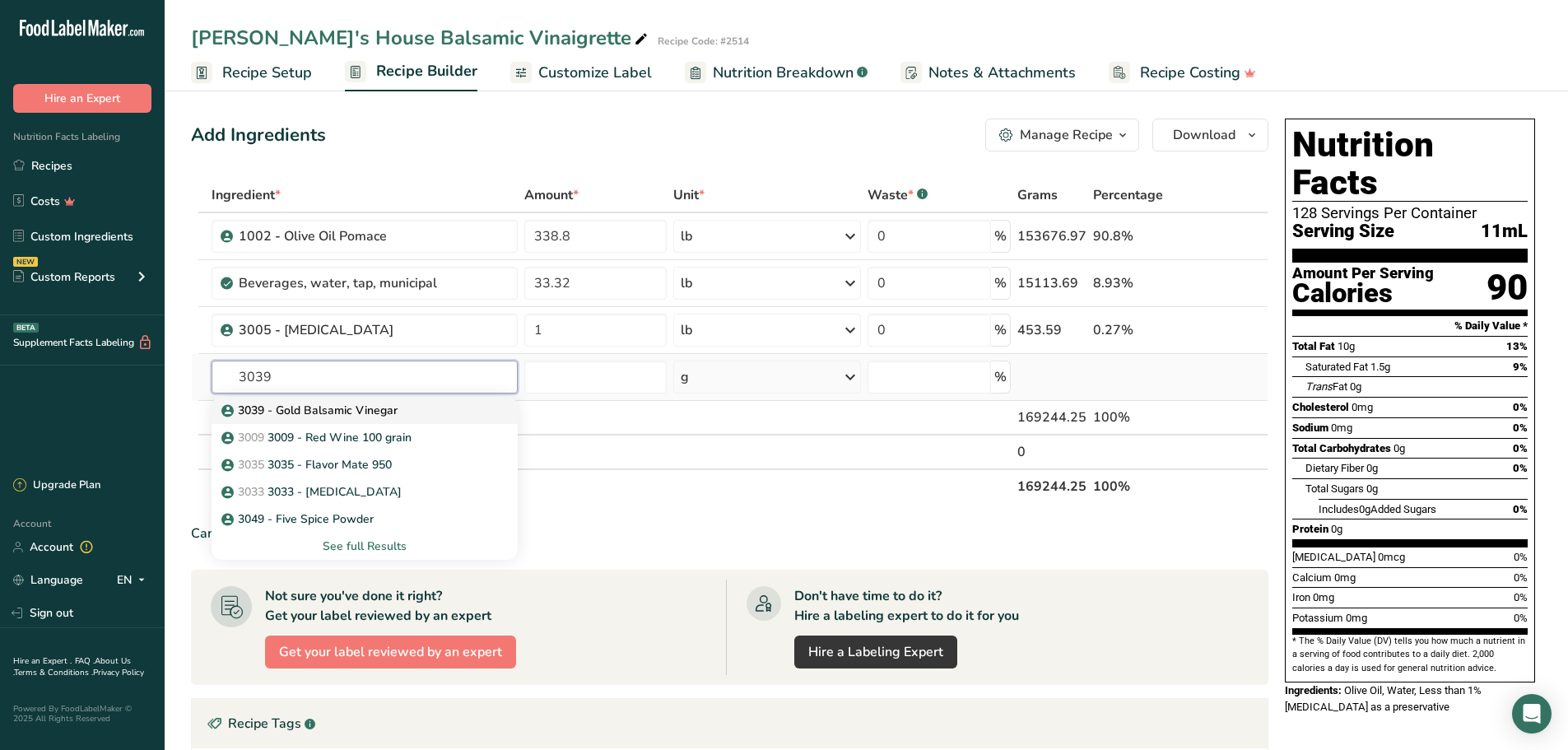
type input "3039"
click at [390, 407] on p "3039 - Gold Balsamic Vinegar" at bounding box center [311, 410] width 173 height 17
type input "3039 - Gold Balsamic Vinegar"
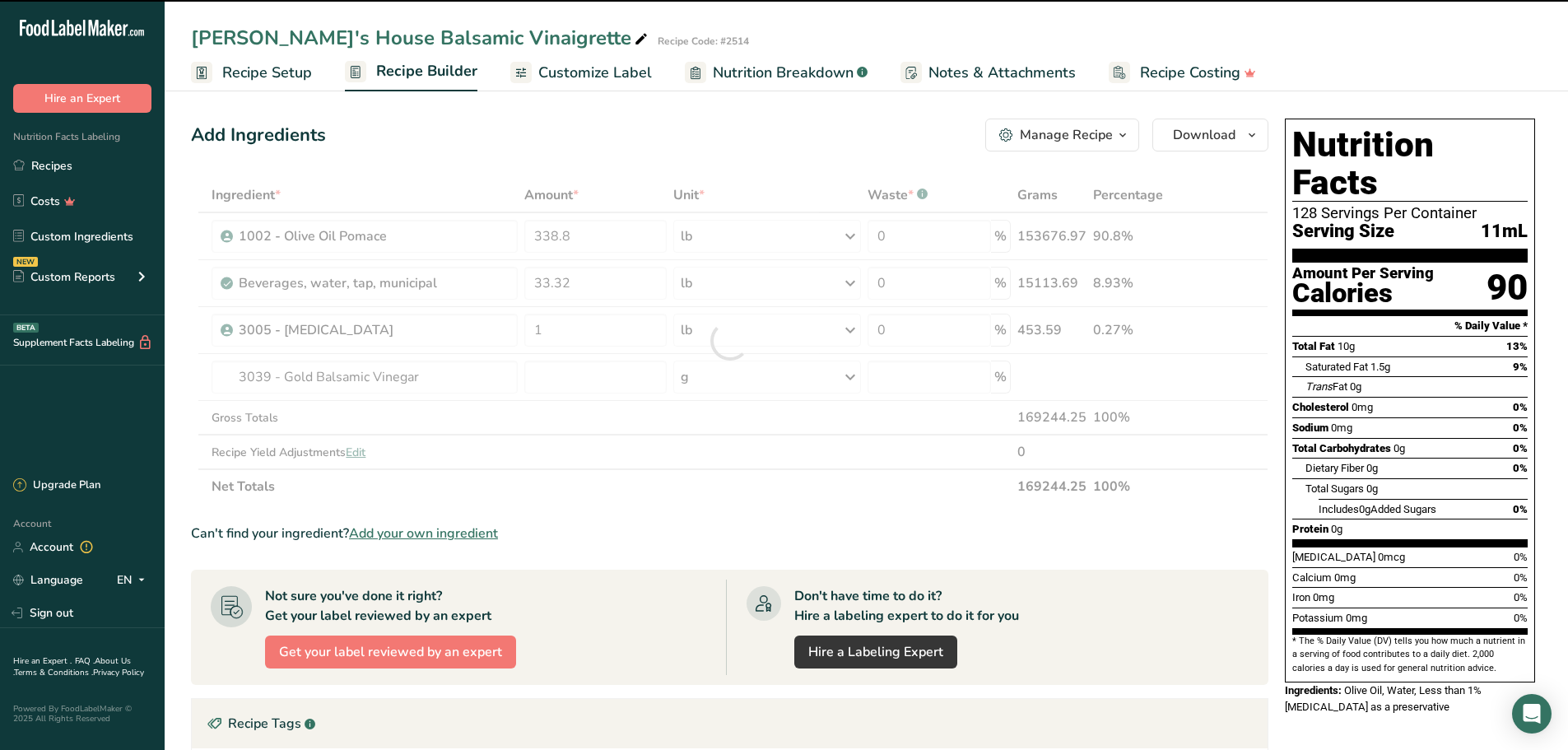
type input "0"
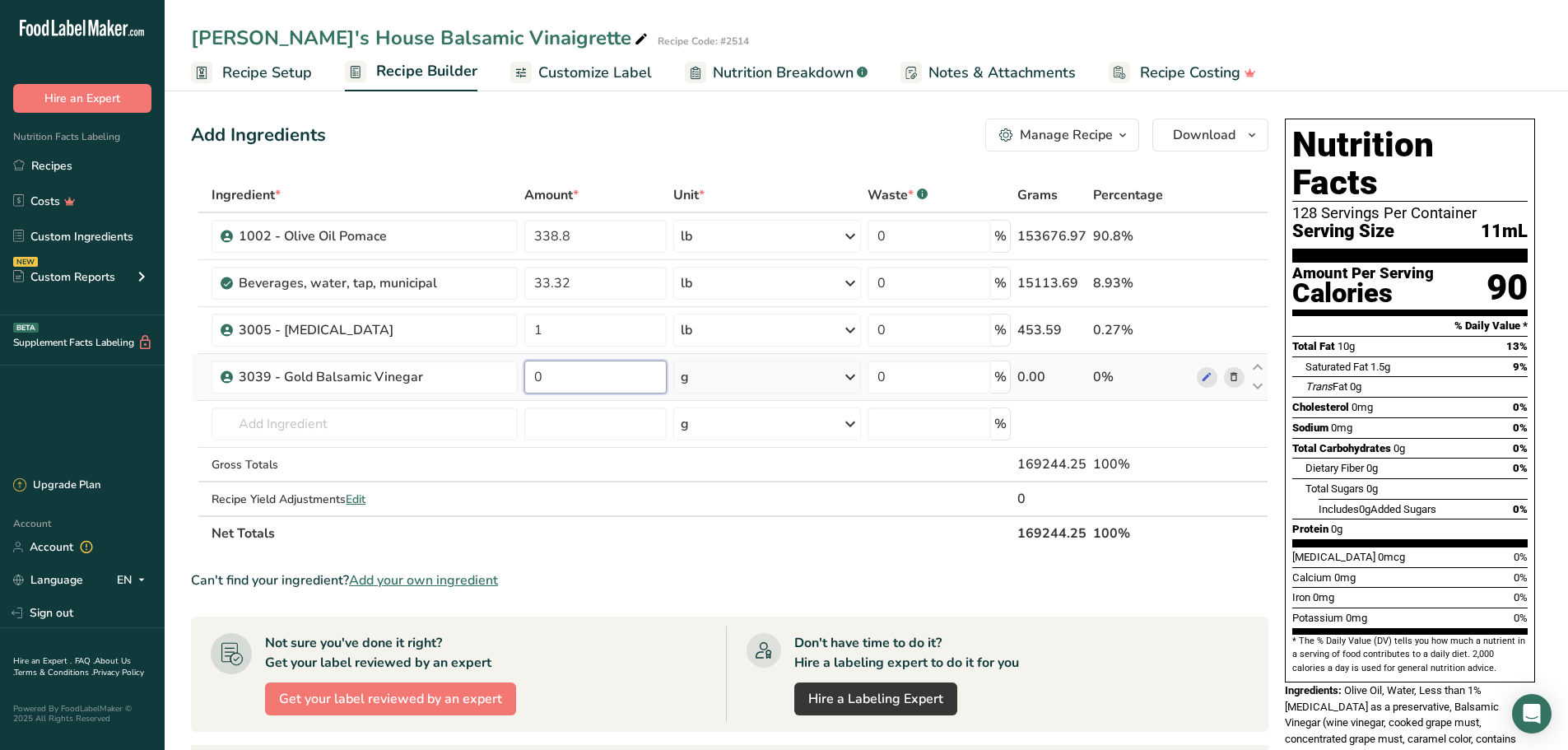
click at [587, 370] on input "0" at bounding box center [595, 376] width 142 height 33
type input "207.9"
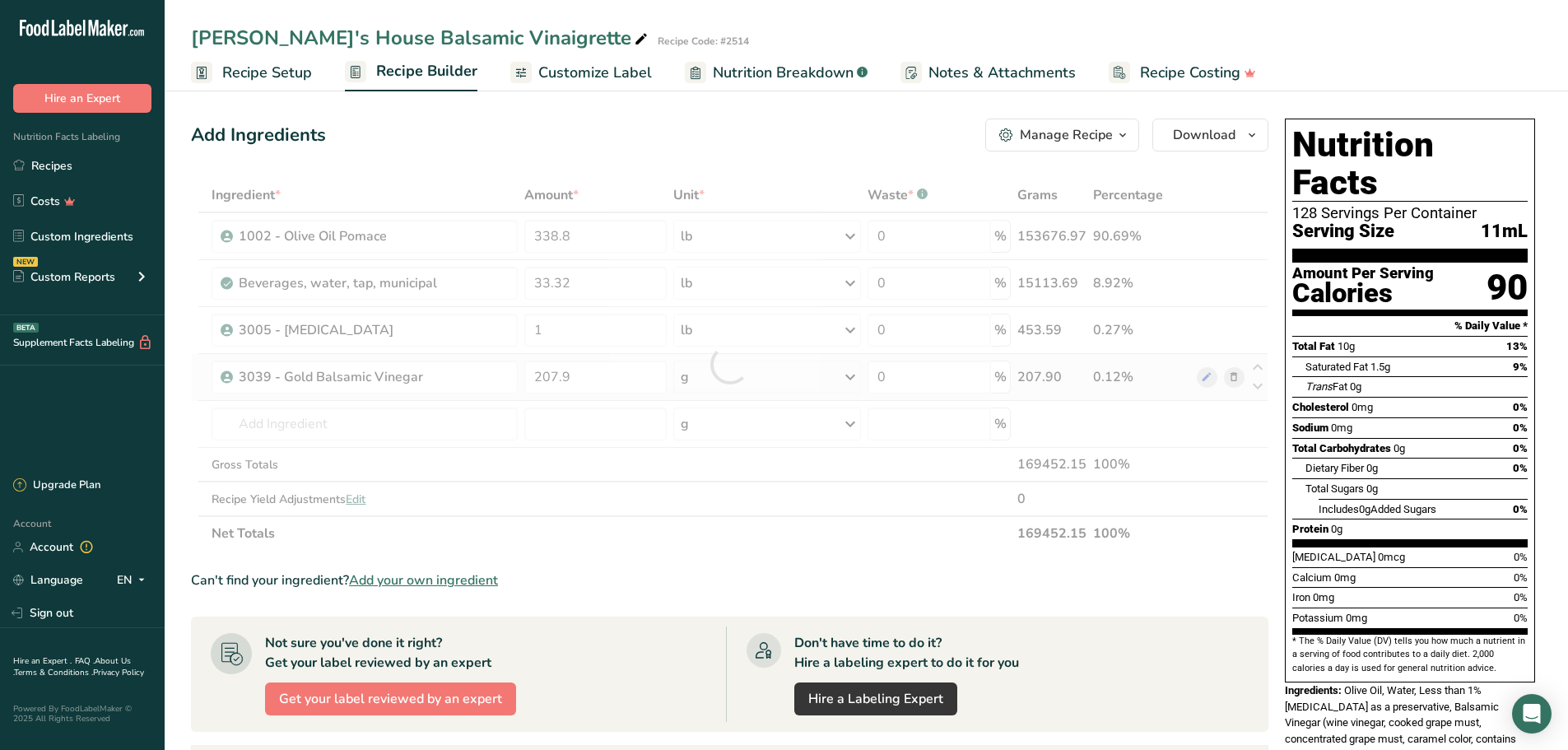
click at [856, 376] on div "Ingredient * Amount * Unit * Waste * .a-a{fill:#347362;}.b-a{fill:#fff;} Grams …" at bounding box center [729, 364] width 1077 height 373
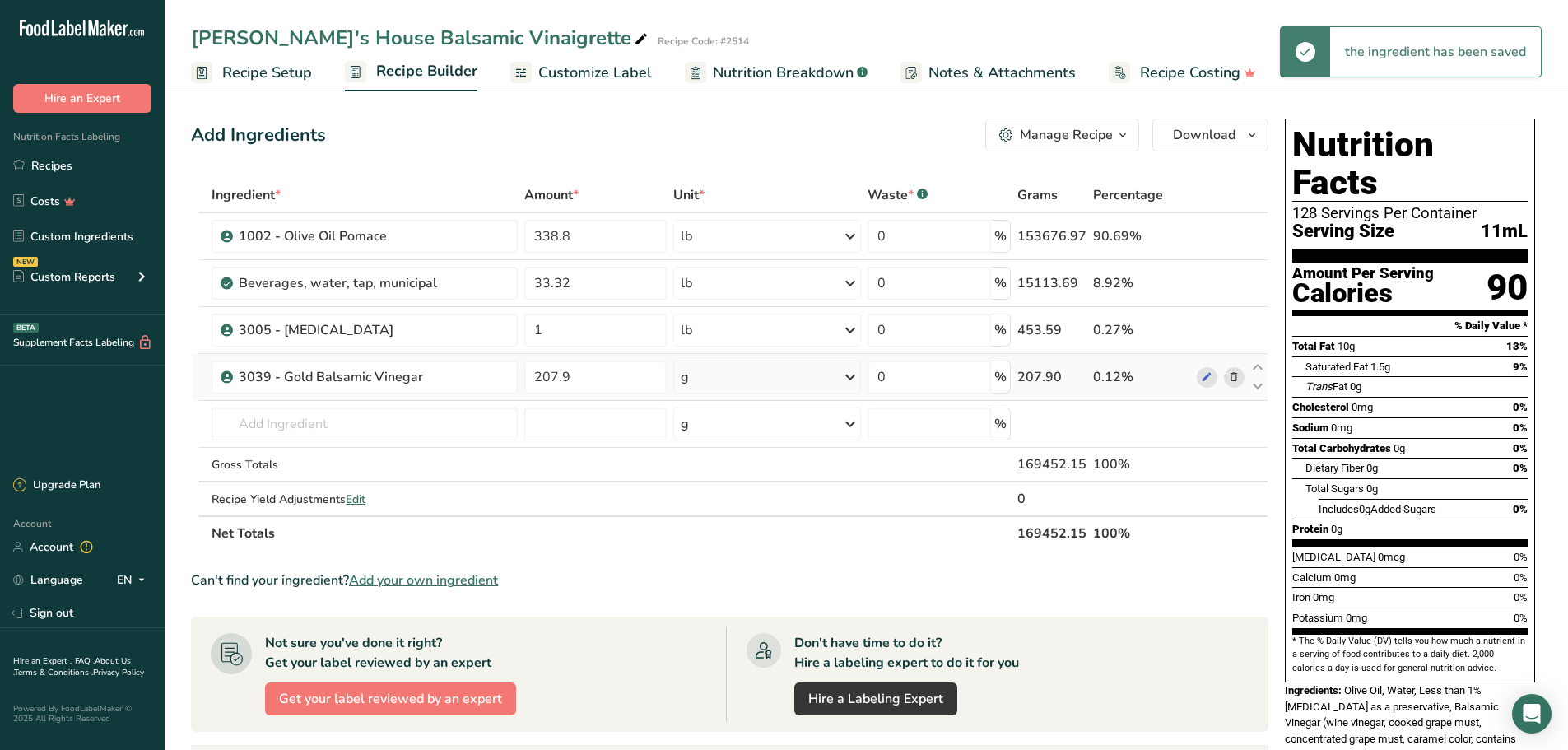
click at [856, 375] on icon at bounding box center [850, 376] width 20 height 29
click at [746, 508] on div "See more" at bounding box center [752, 507] width 138 height 17
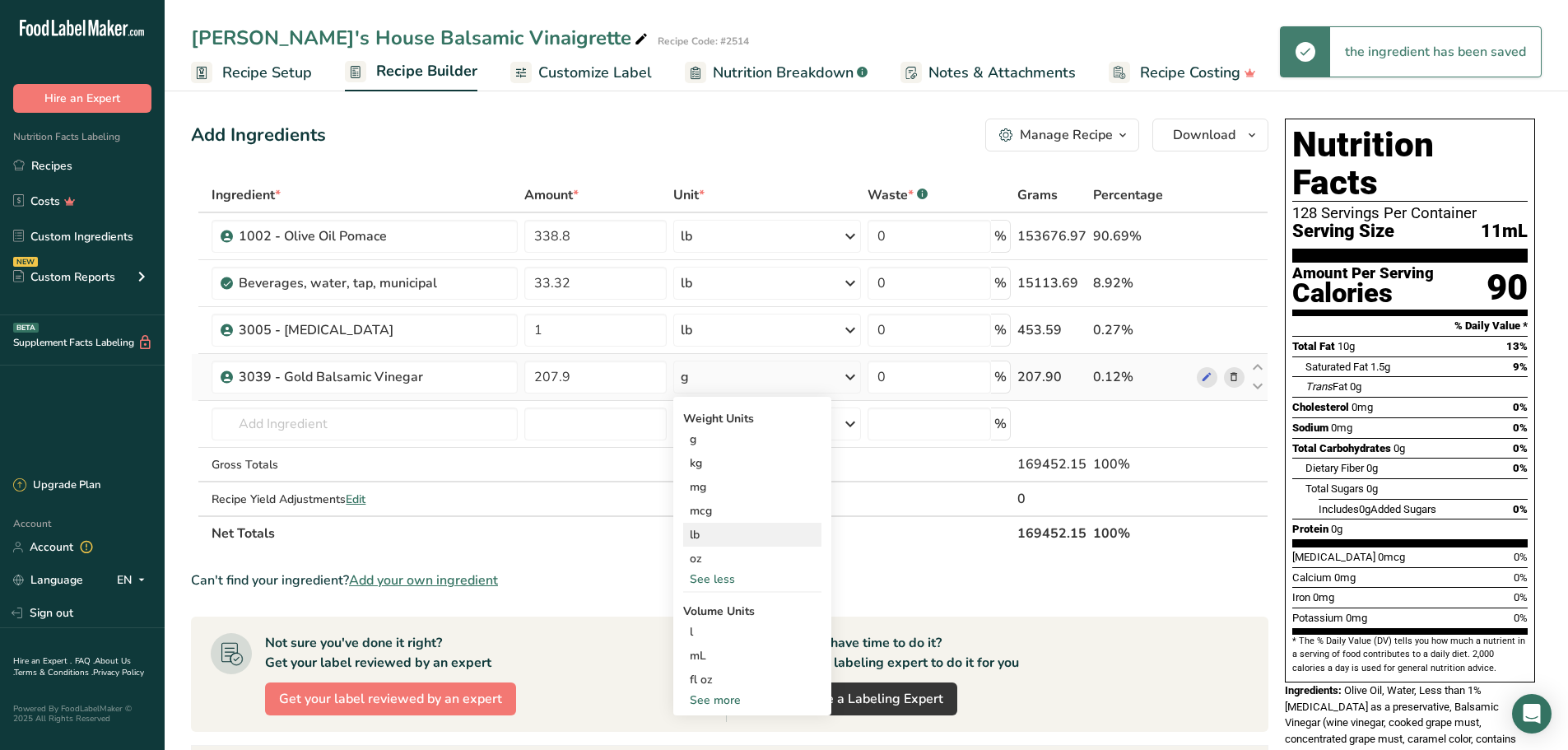
click at [721, 528] on div "lb" at bounding box center [752, 534] width 138 height 24
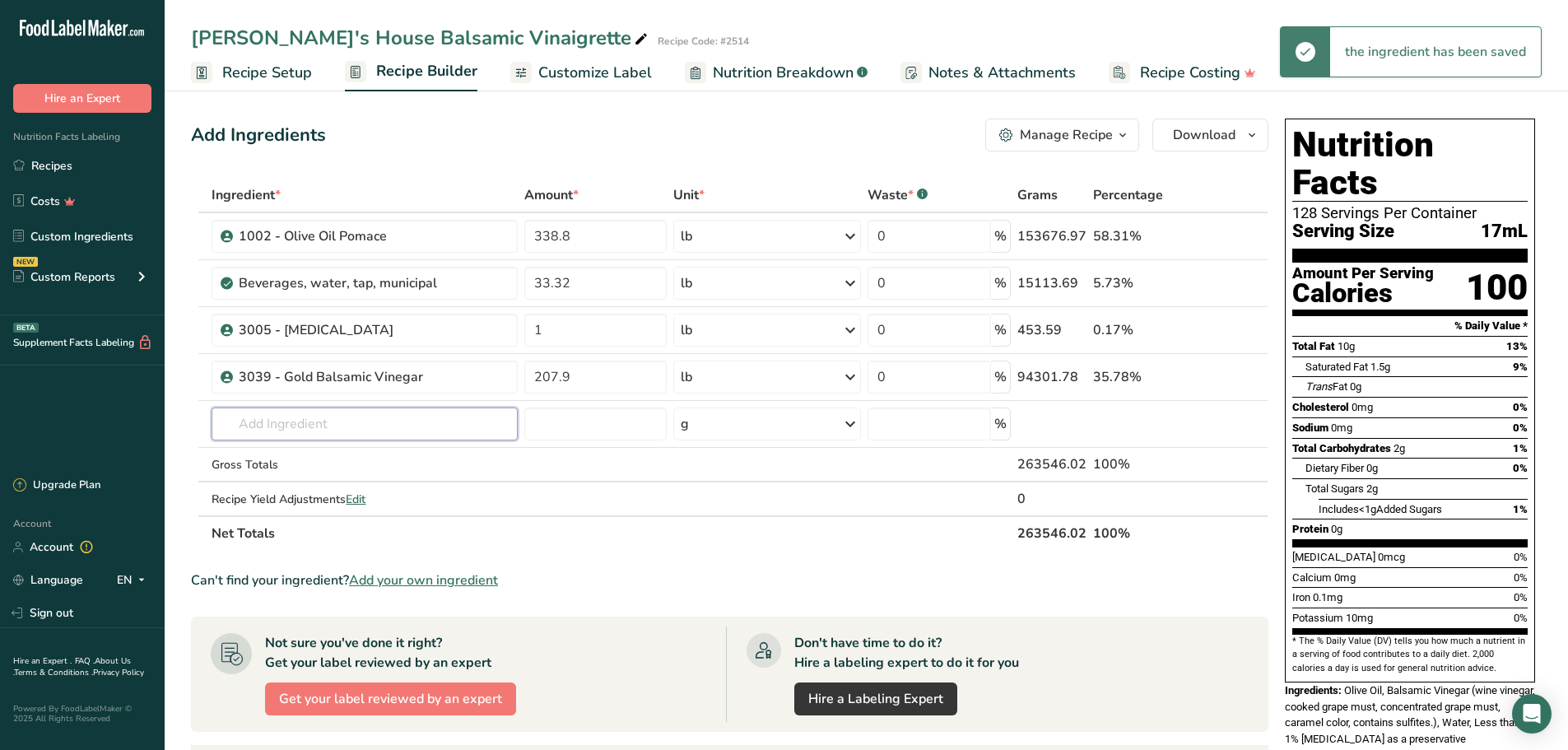
click at [431, 429] on input "text" at bounding box center [364, 423] width 306 height 33
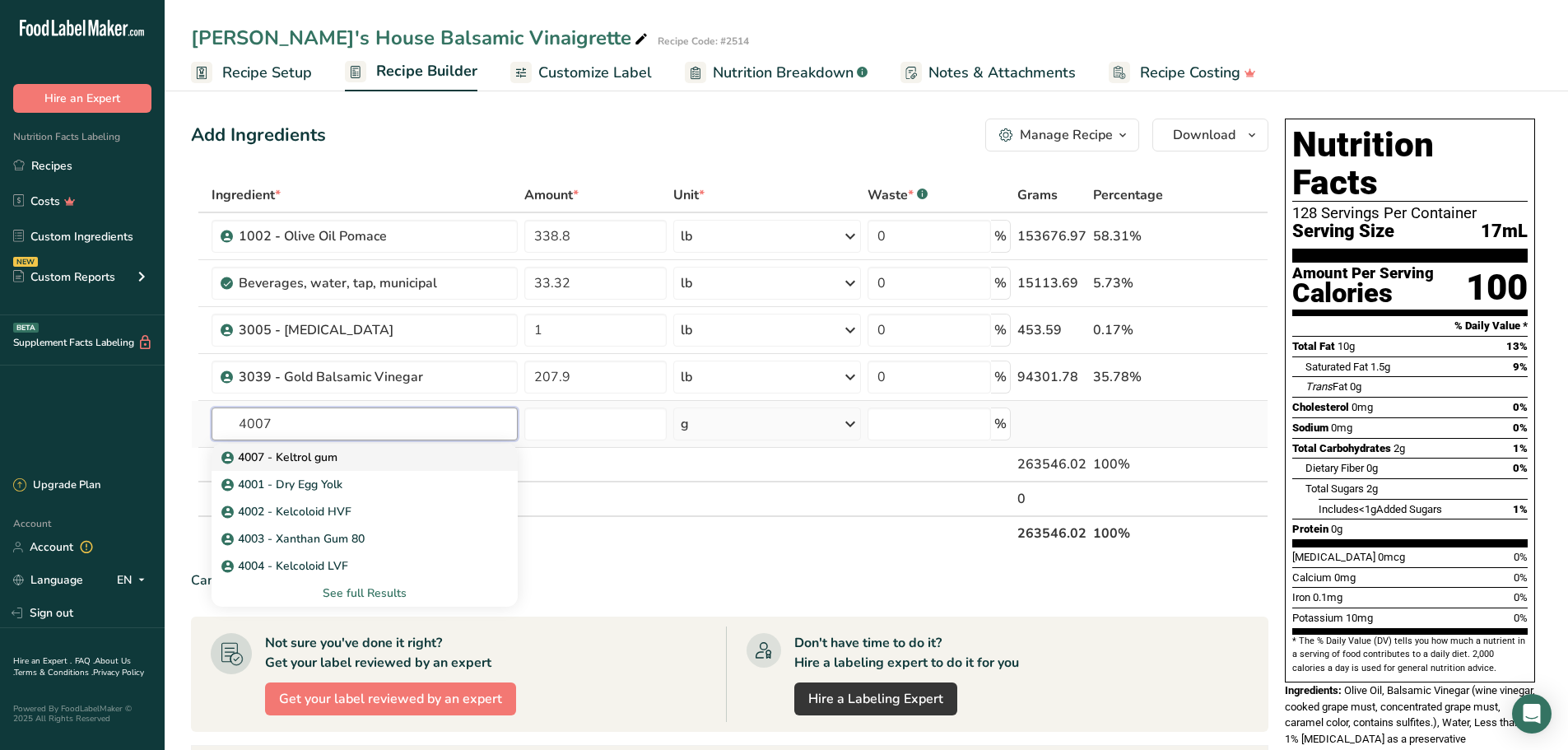
type input "4007"
click at [342, 449] on div "4007 - Keltrol gum" at bounding box center [351, 457] width 254 height 17
type input "4007 - Keltrol gum"
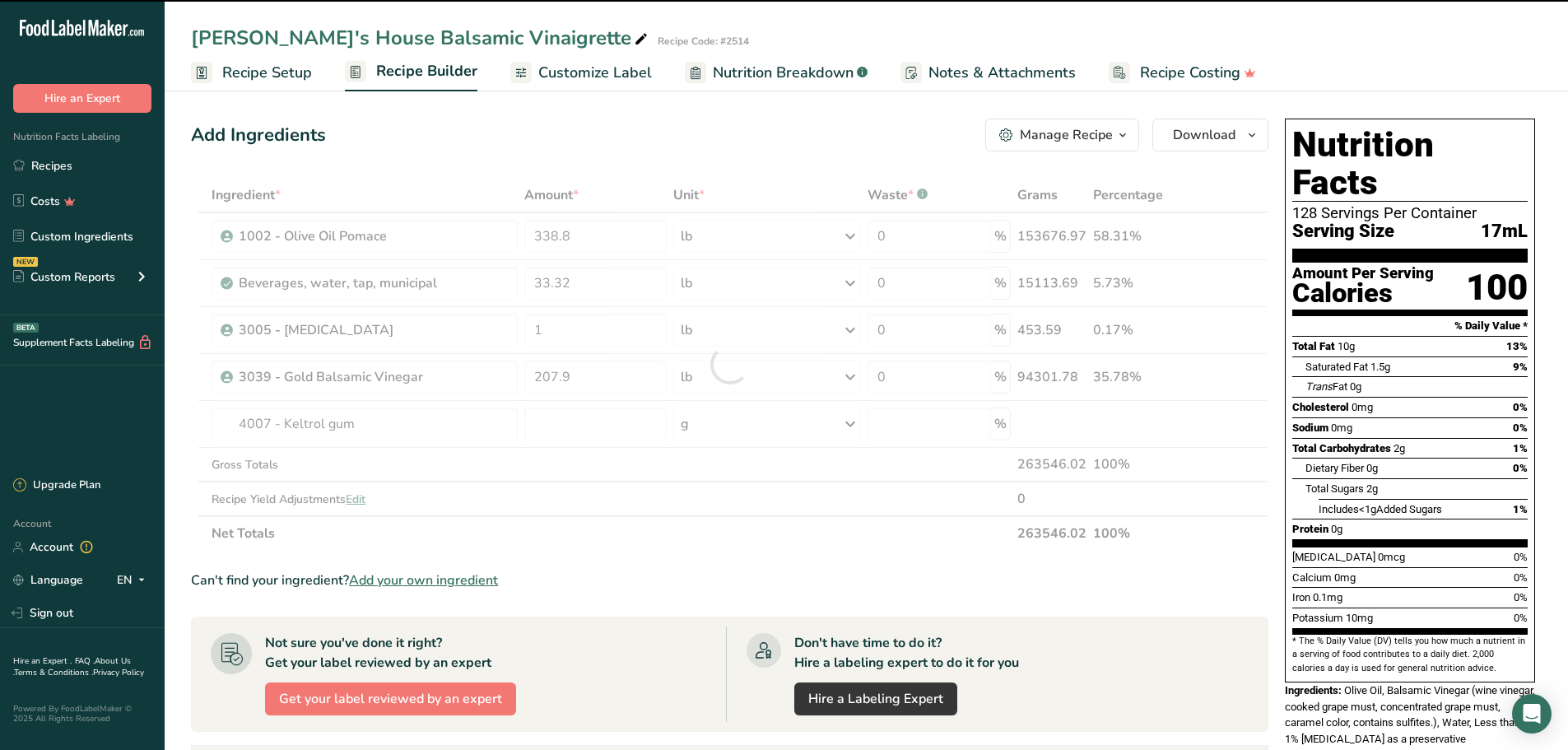
type input "0"
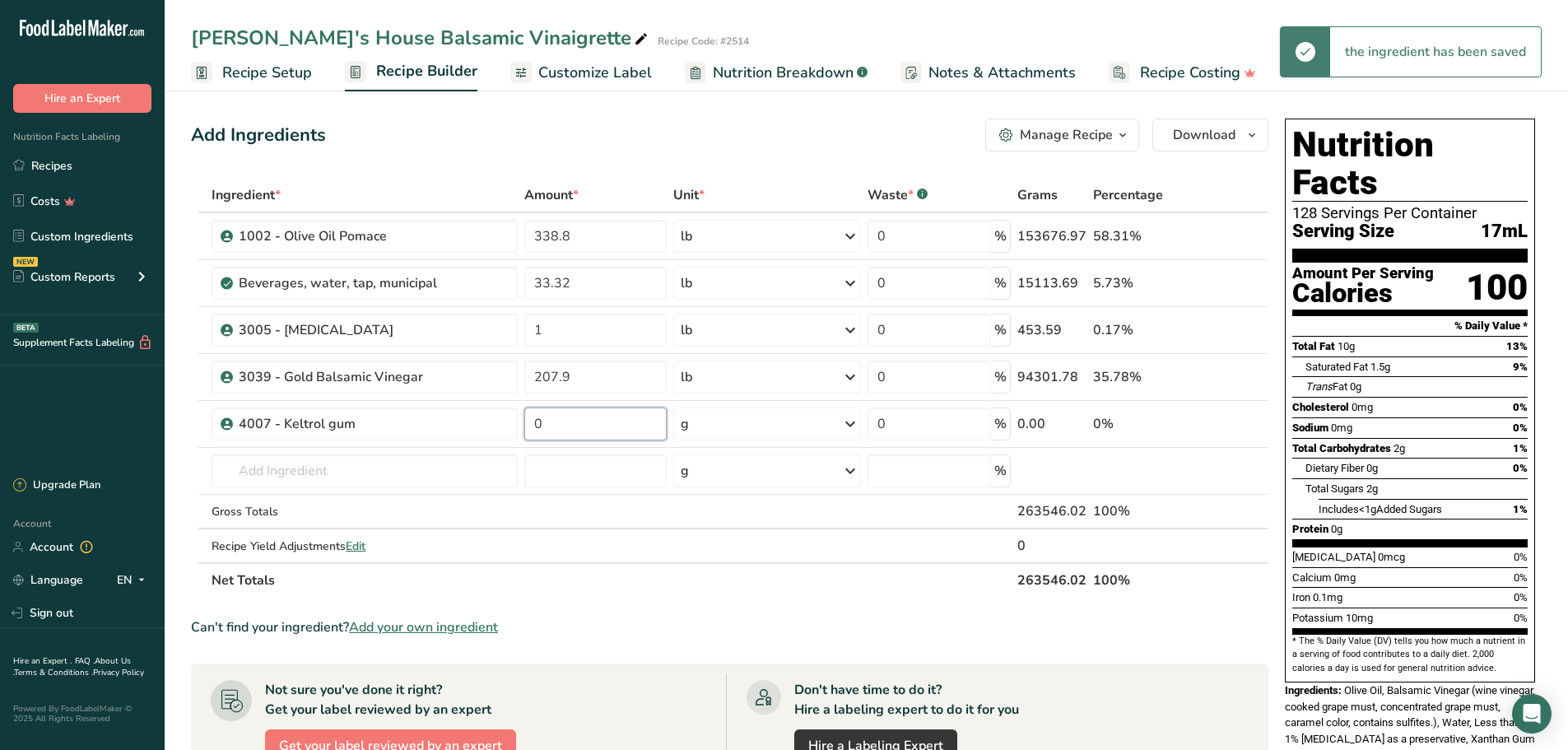
click at [610, 423] on input "0" at bounding box center [595, 423] width 142 height 33
type input "0.3750"
click at [854, 423] on div "Ingredient * Amount * Unit * Waste * .a-a{fill:#347362;}.b-a{fill:#fff;} Grams …" at bounding box center [729, 387] width 1077 height 420
click at [854, 423] on icon at bounding box center [850, 423] width 20 height 29
click at [726, 552] on div "See more" at bounding box center [752, 554] width 138 height 17
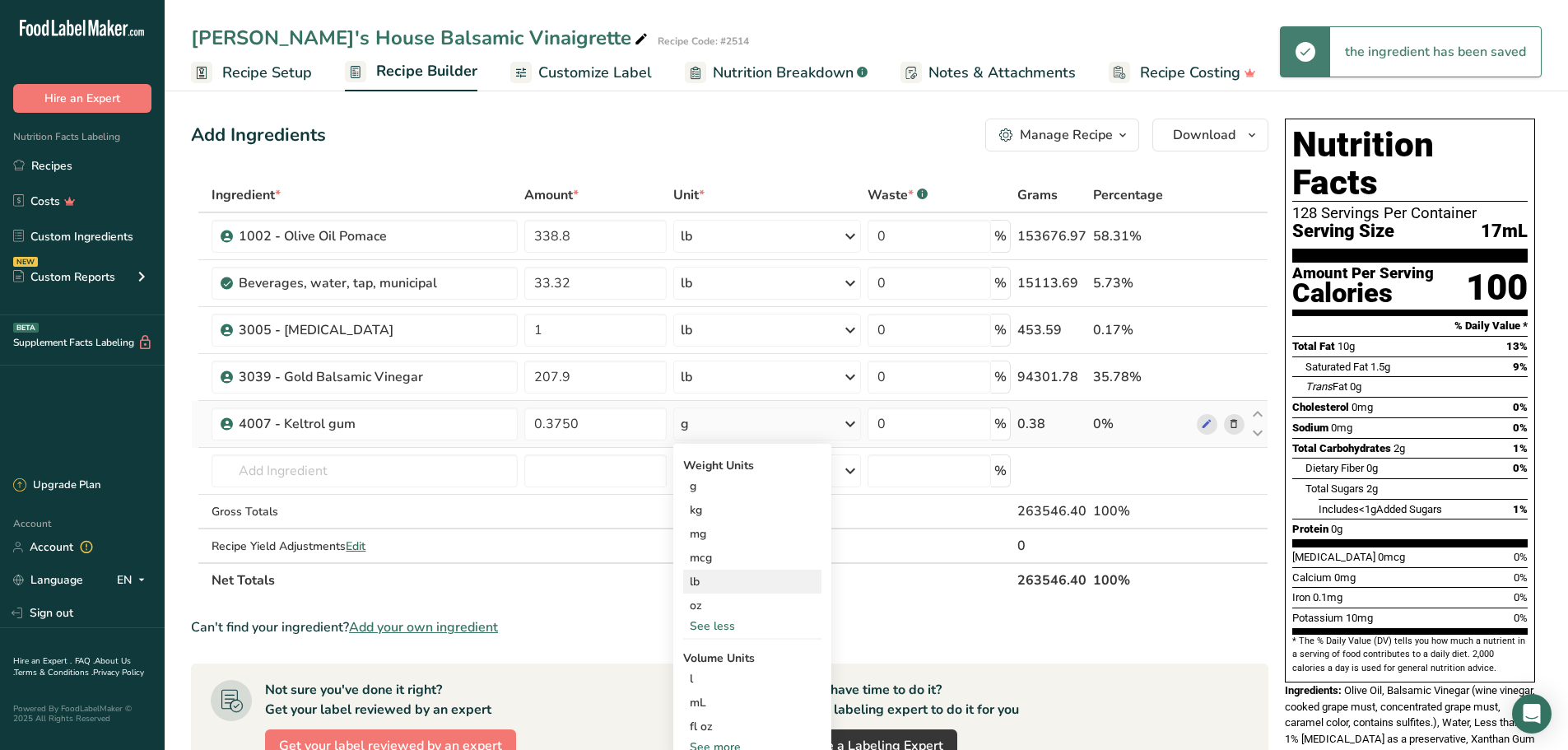
click at [725, 579] on div "lb" at bounding box center [752, 581] width 138 height 24
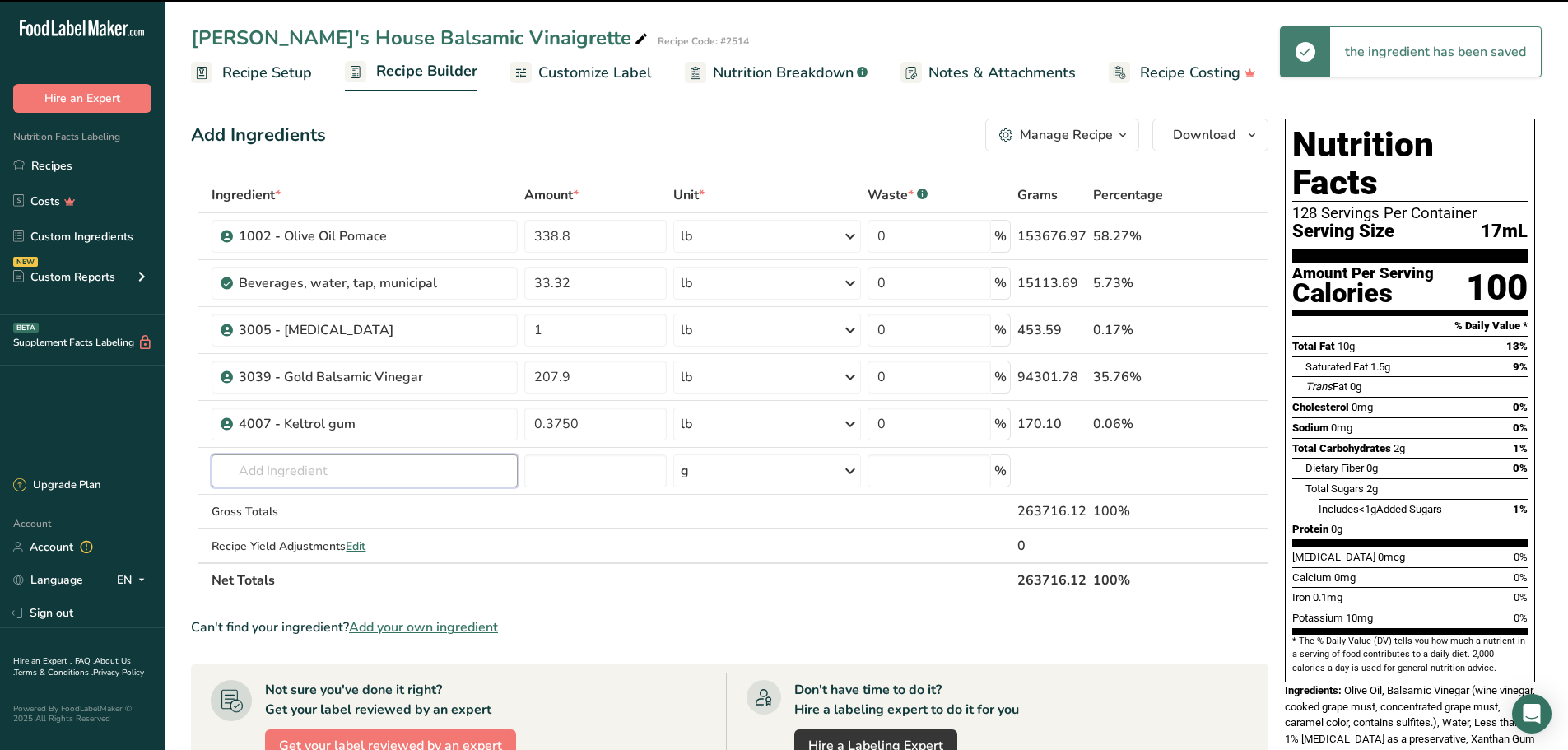
click at [429, 471] on input "text" at bounding box center [364, 470] width 306 height 33
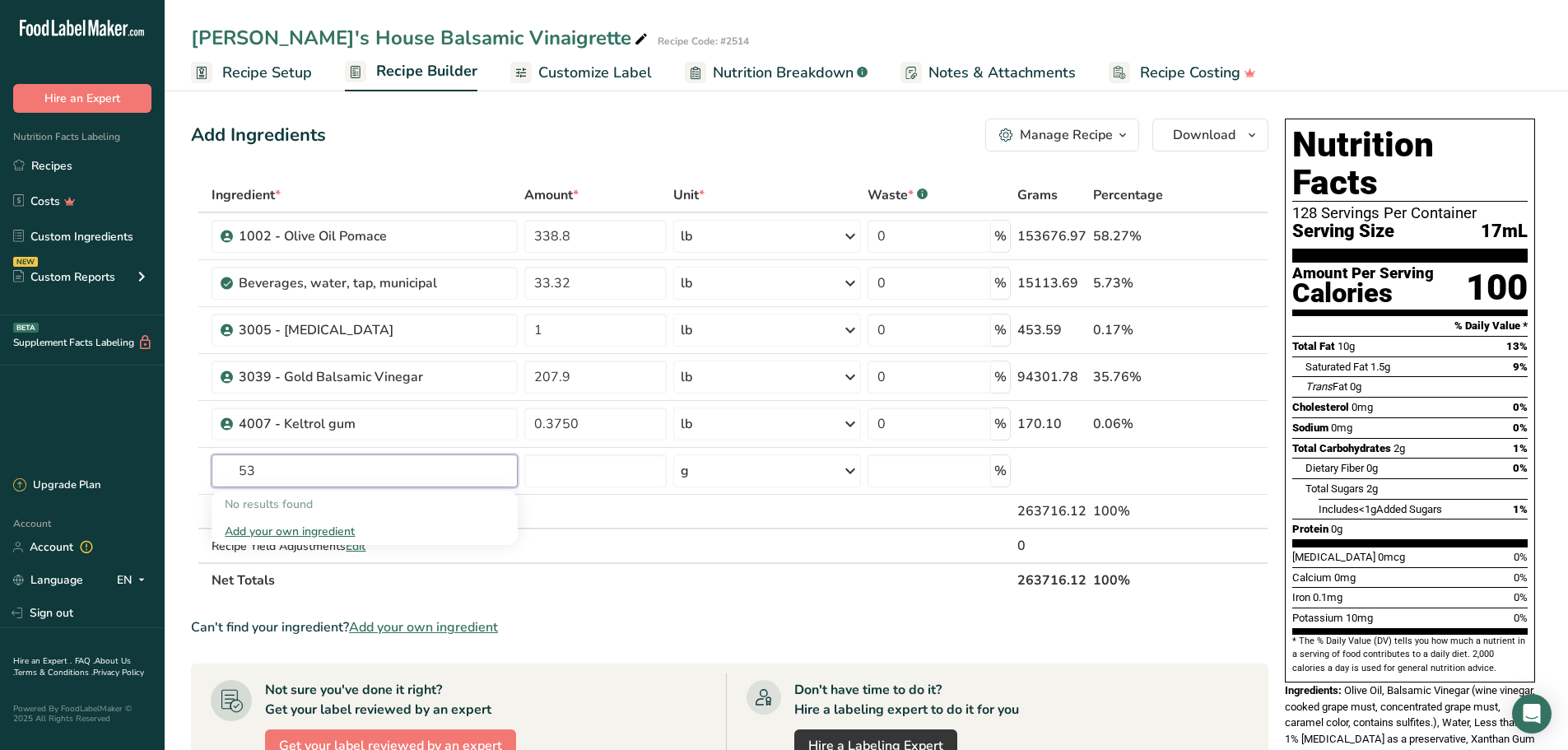
type input "5"
